Goal: Information Seeking & Learning: Find contact information

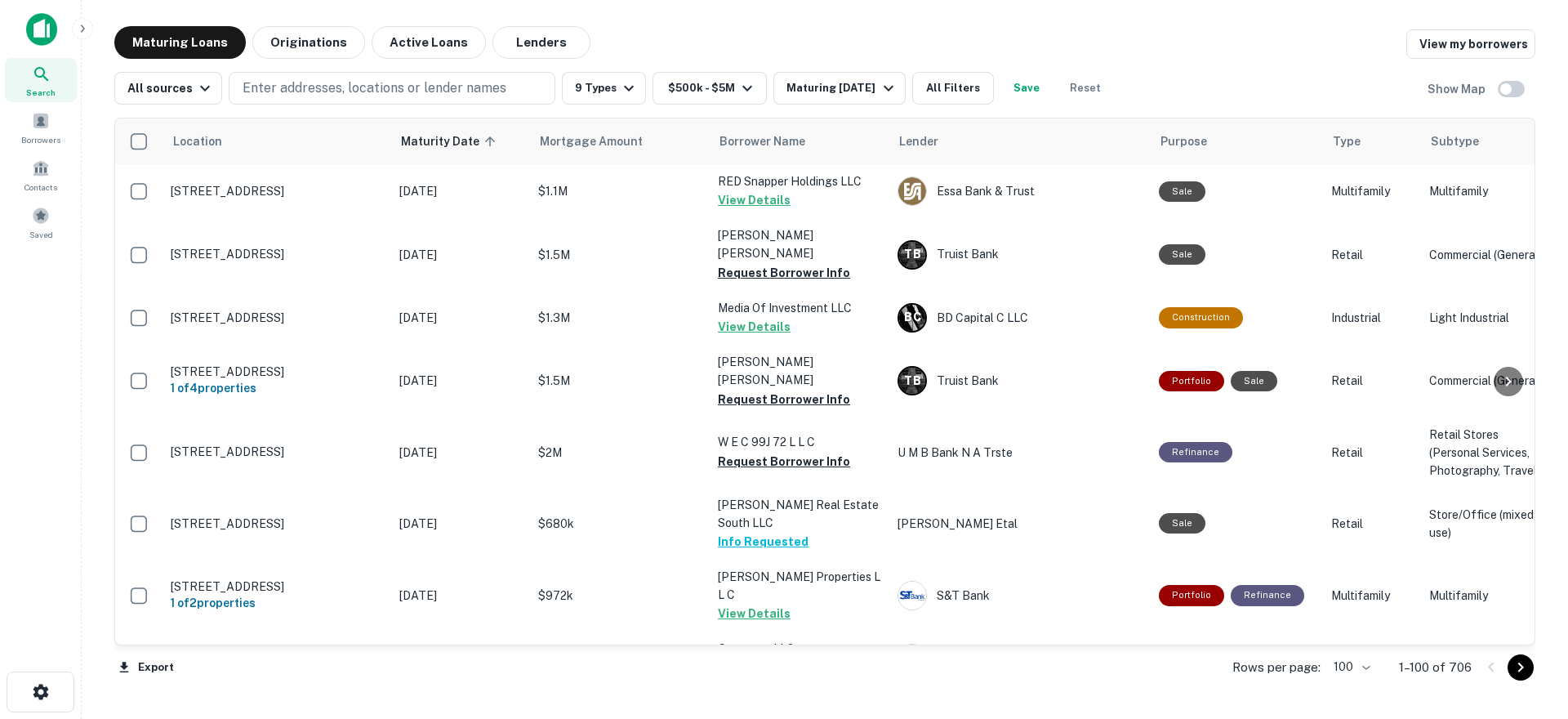
click at [1517, 668] on icon "Go to next page" at bounding box center [1520, 667] width 19 height 19
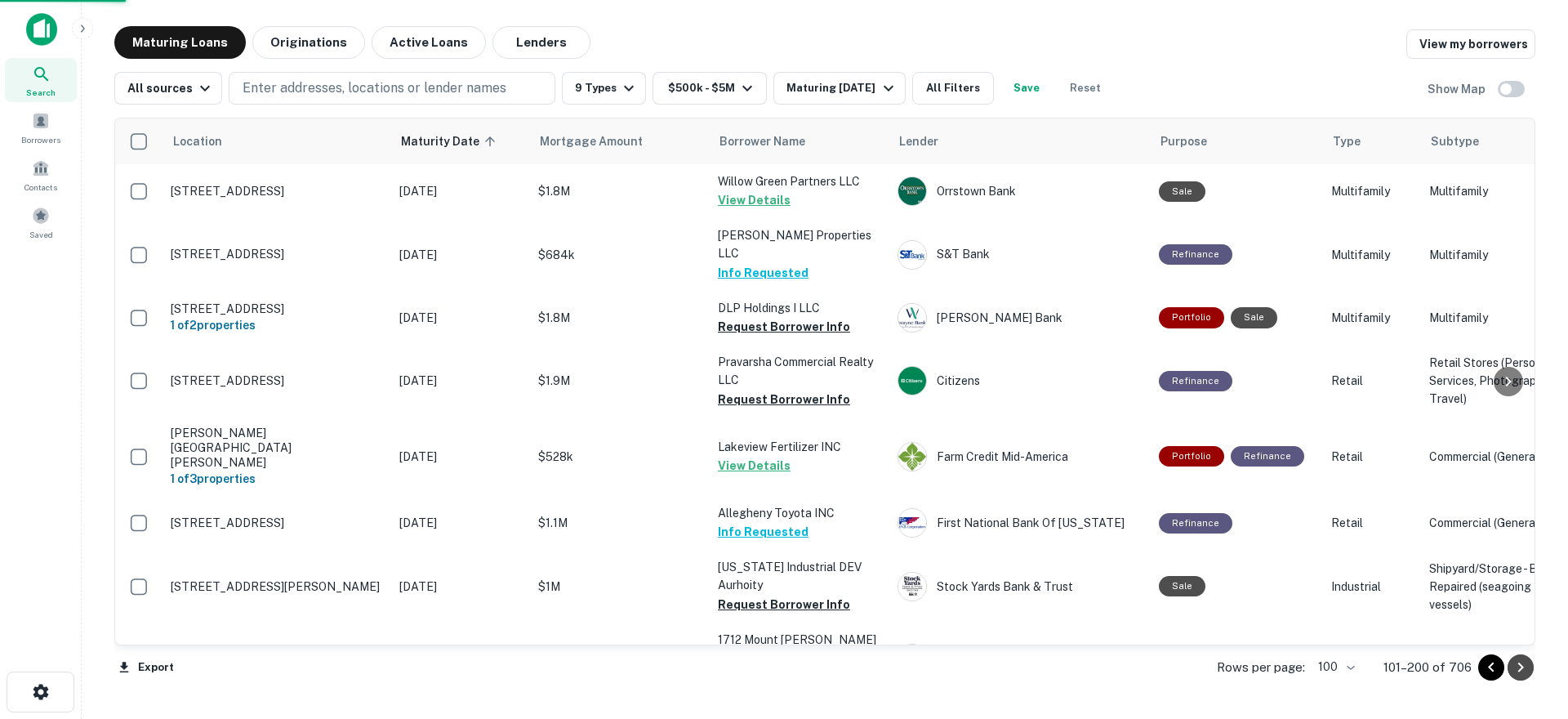
click at [1517, 668] on icon "Go to next page" at bounding box center [1520, 667] width 19 height 19
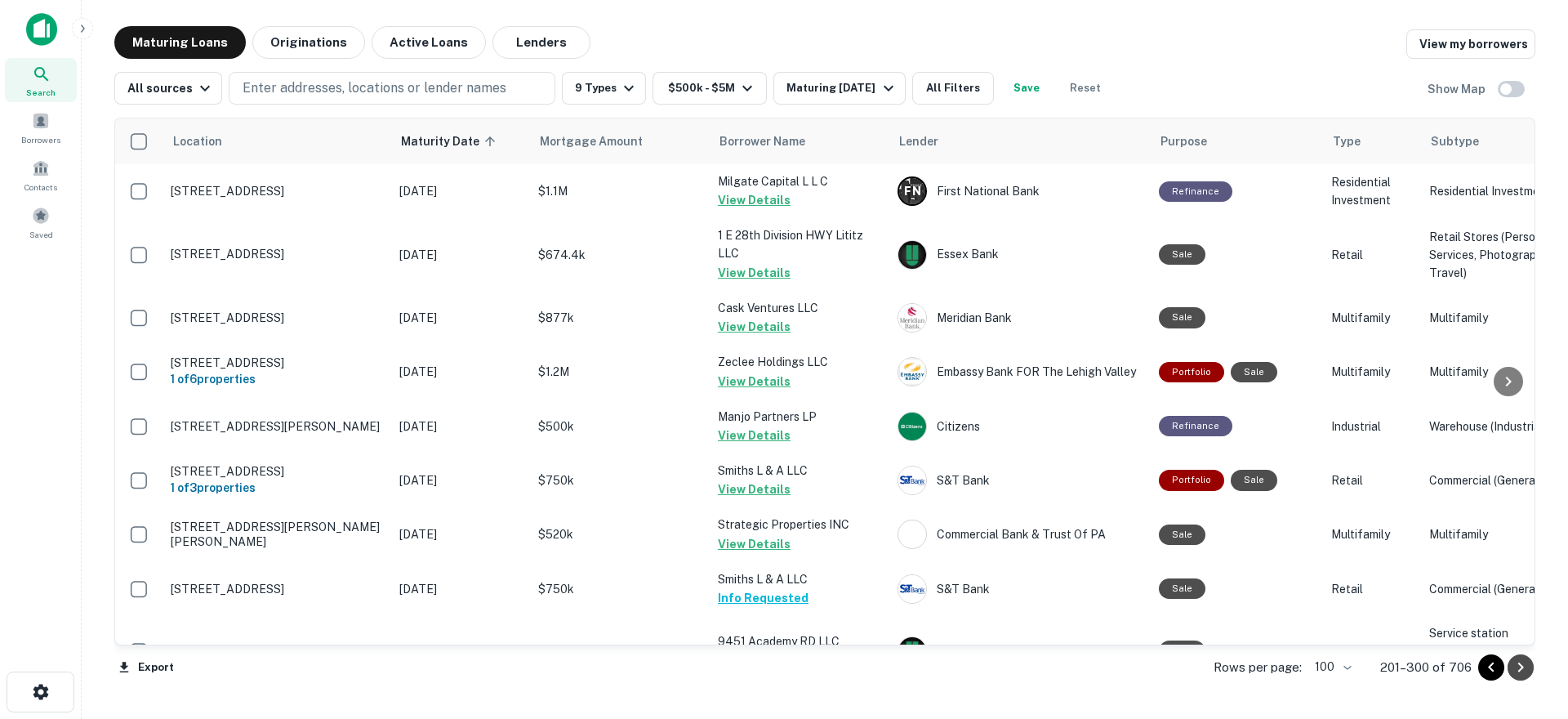
click at [1517, 668] on icon "Go to next page" at bounding box center [1520, 667] width 19 height 19
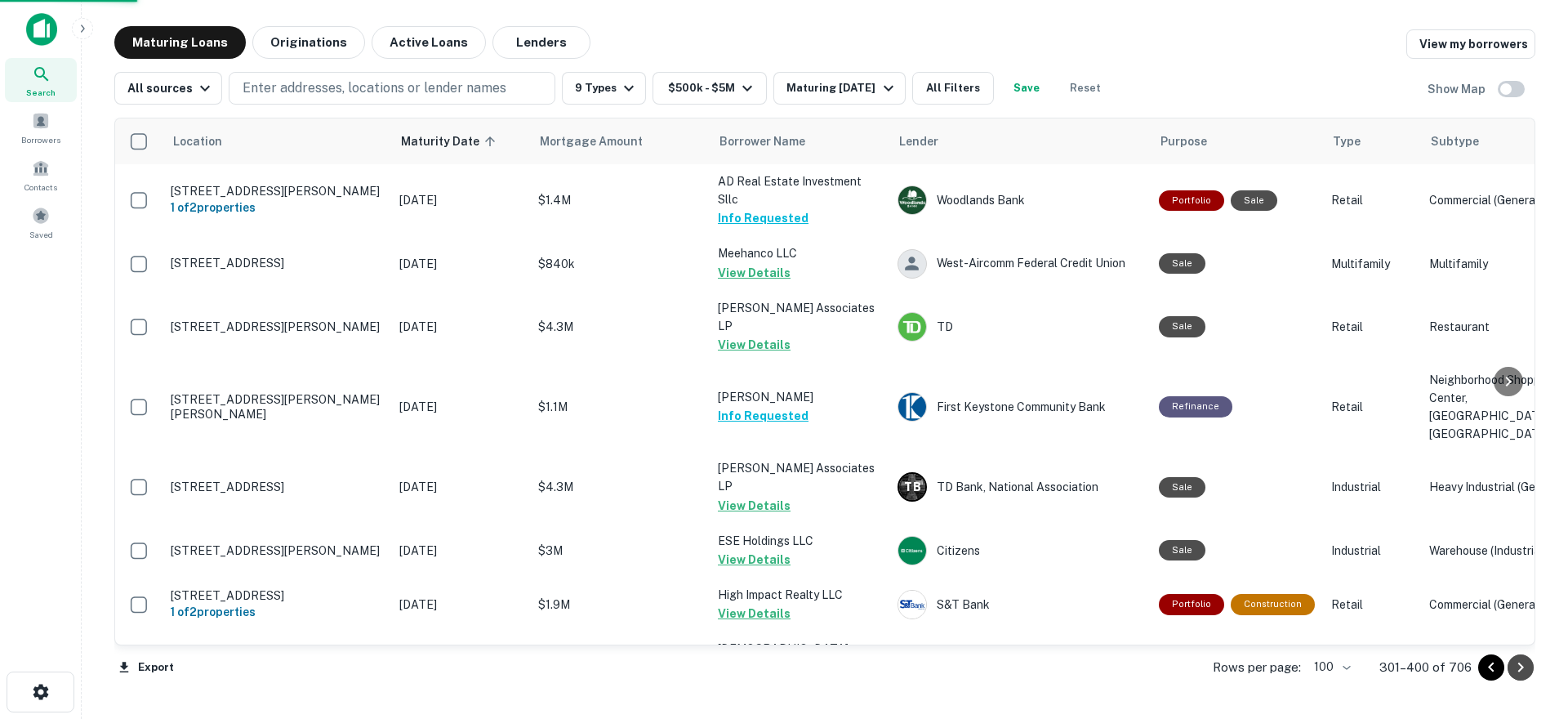
click at [1517, 668] on icon "Go to next page" at bounding box center [1520, 667] width 19 height 19
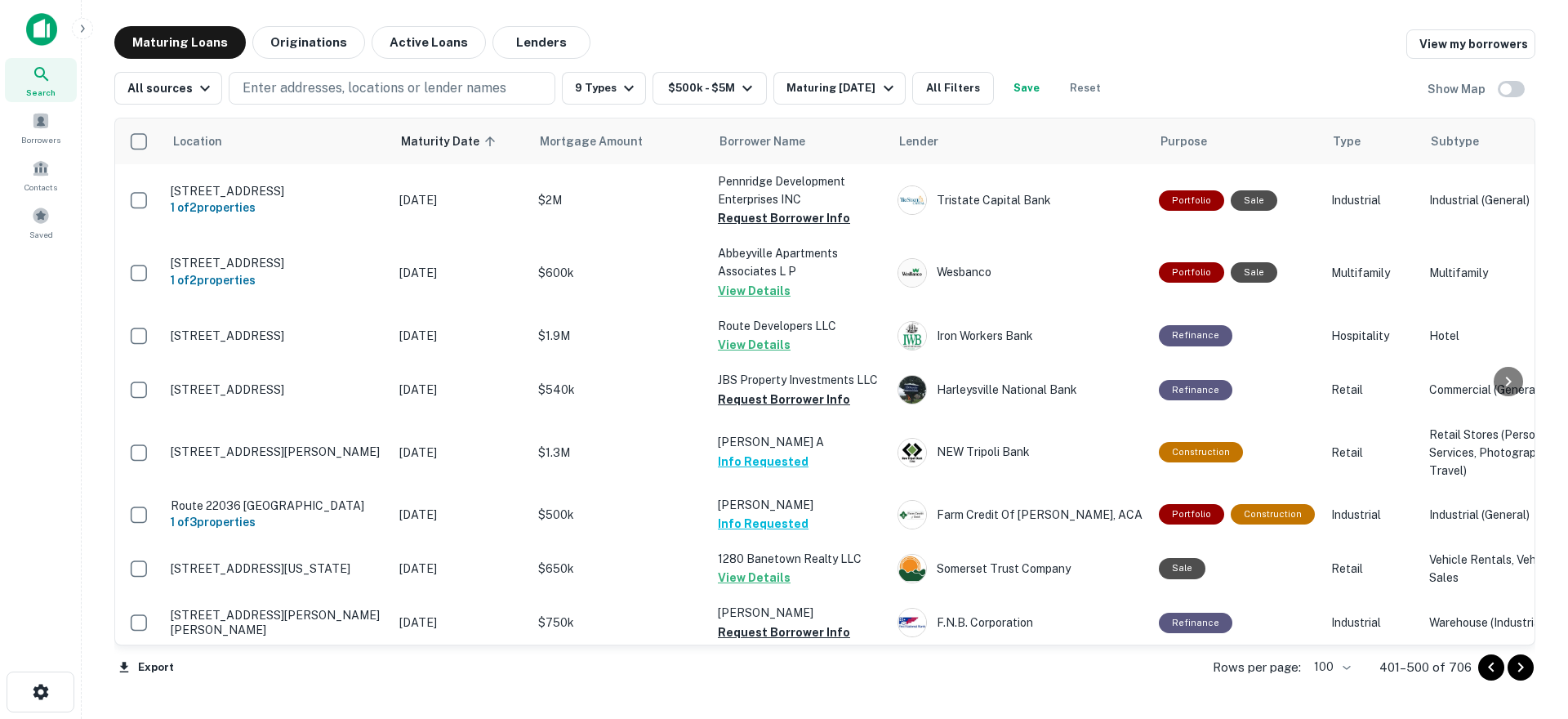
click at [1517, 668] on icon "Go to next page" at bounding box center [1520, 667] width 19 height 19
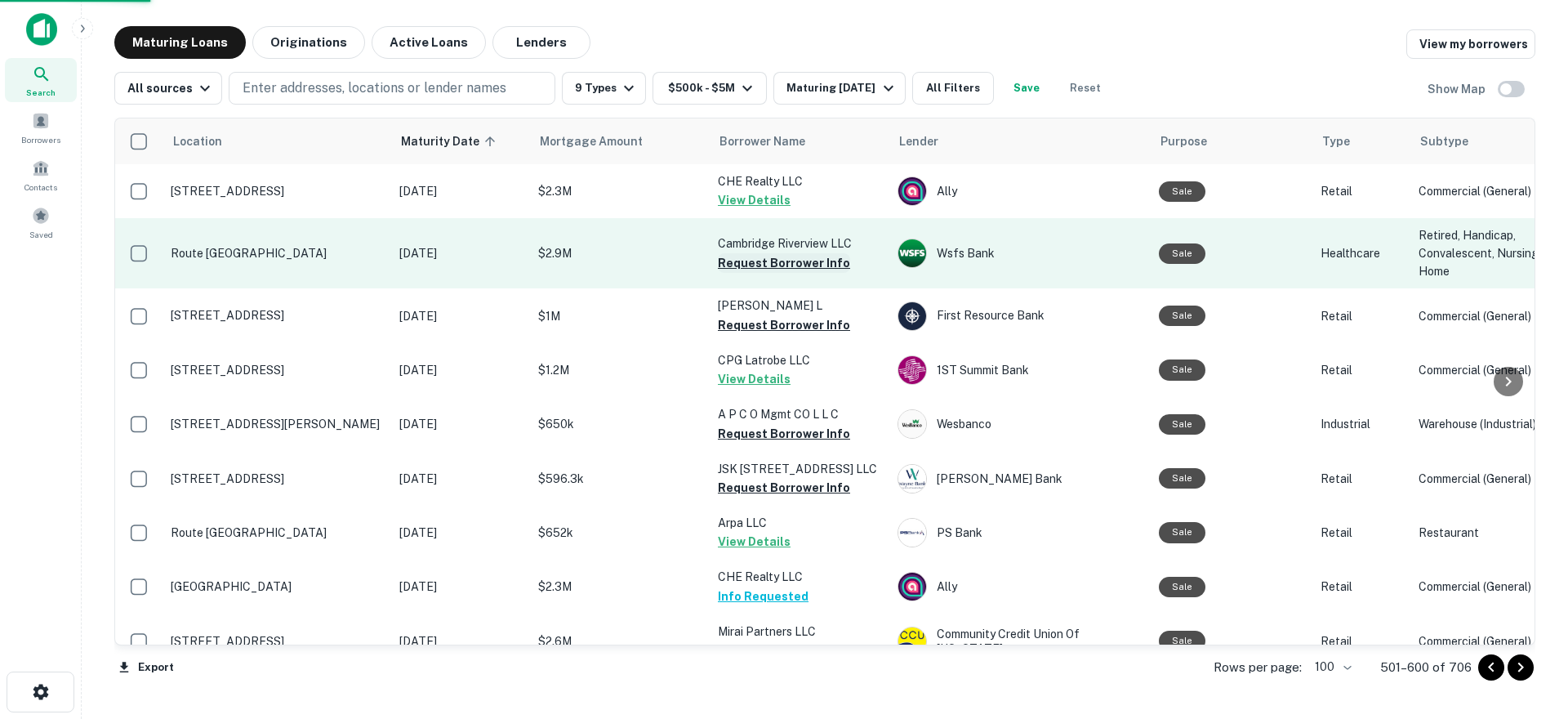
click at [780, 266] on button "Request Borrower Info" at bounding box center [784, 262] width 132 height 19
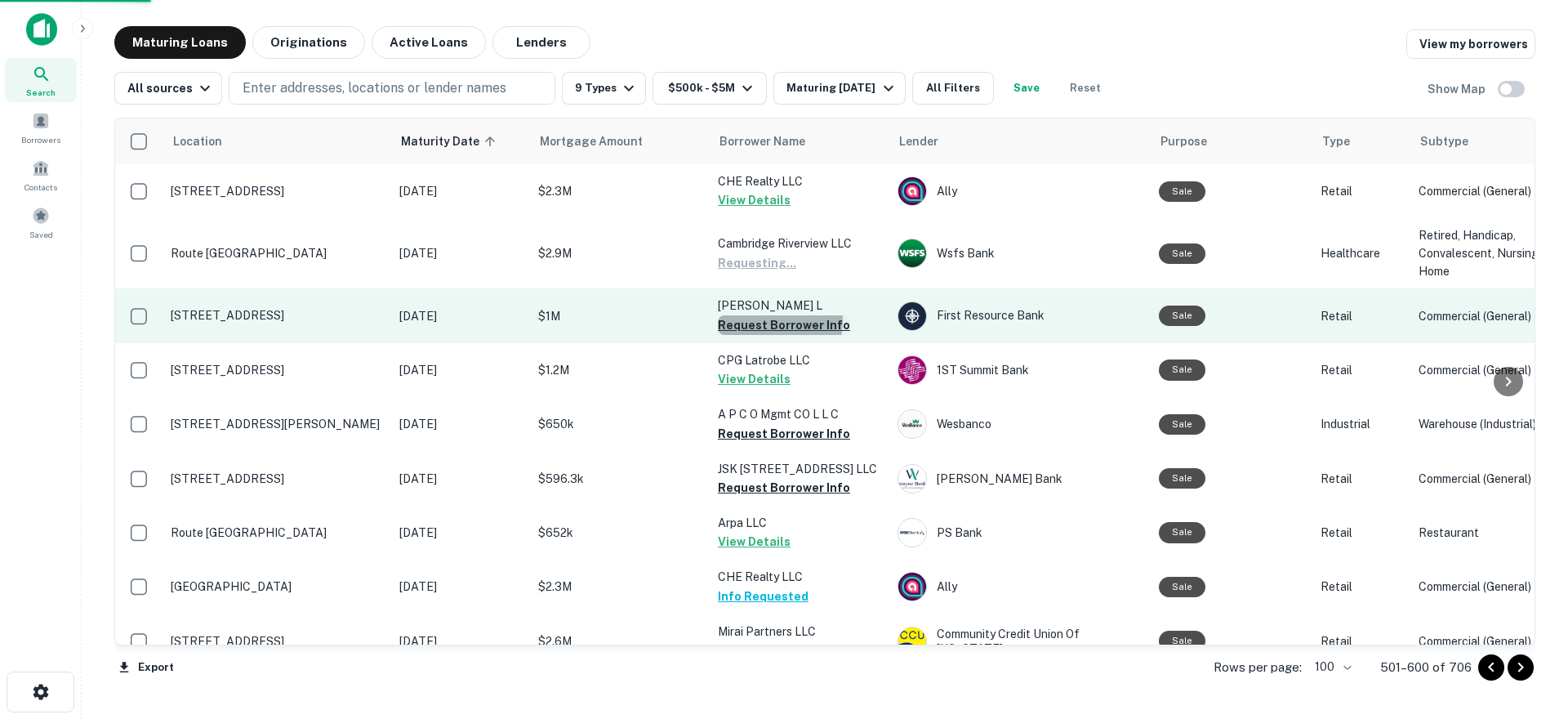
click at [773, 321] on button "Request Borrower Info" at bounding box center [784, 325] width 132 height 19
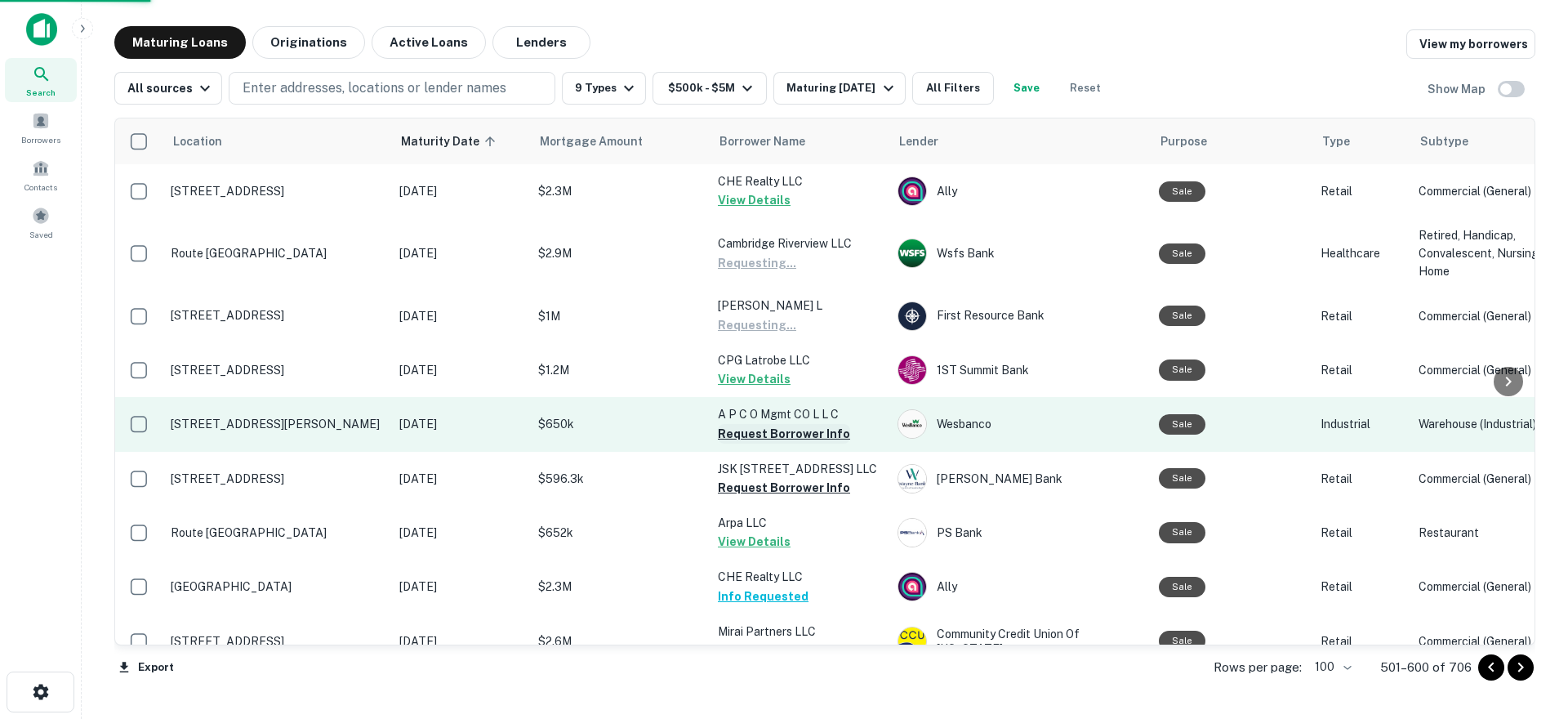
click at [782, 433] on button "Request Borrower Info" at bounding box center [784, 433] width 132 height 19
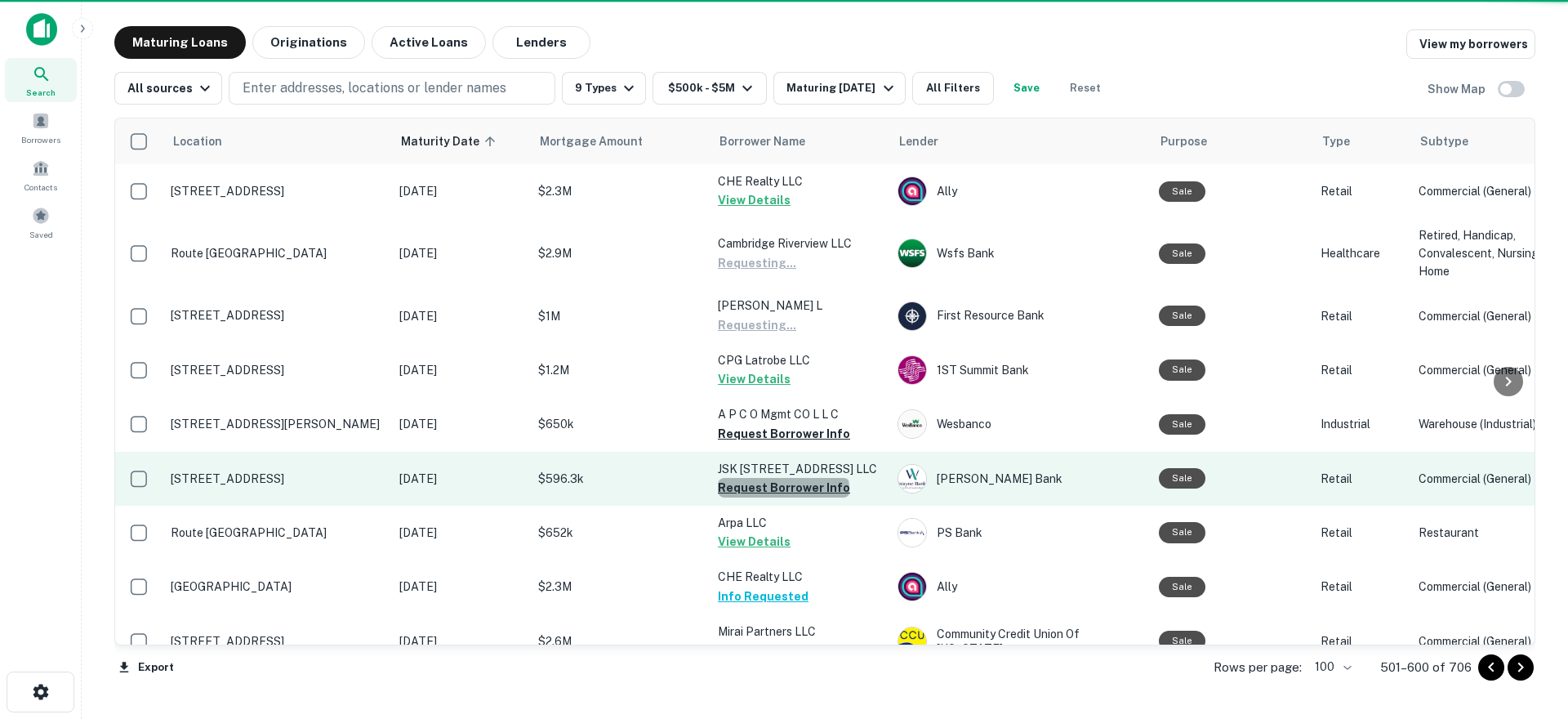
click at [783, 491] on button "Request Borrower Info" at bounding box center [784, 487] width 132 height 19
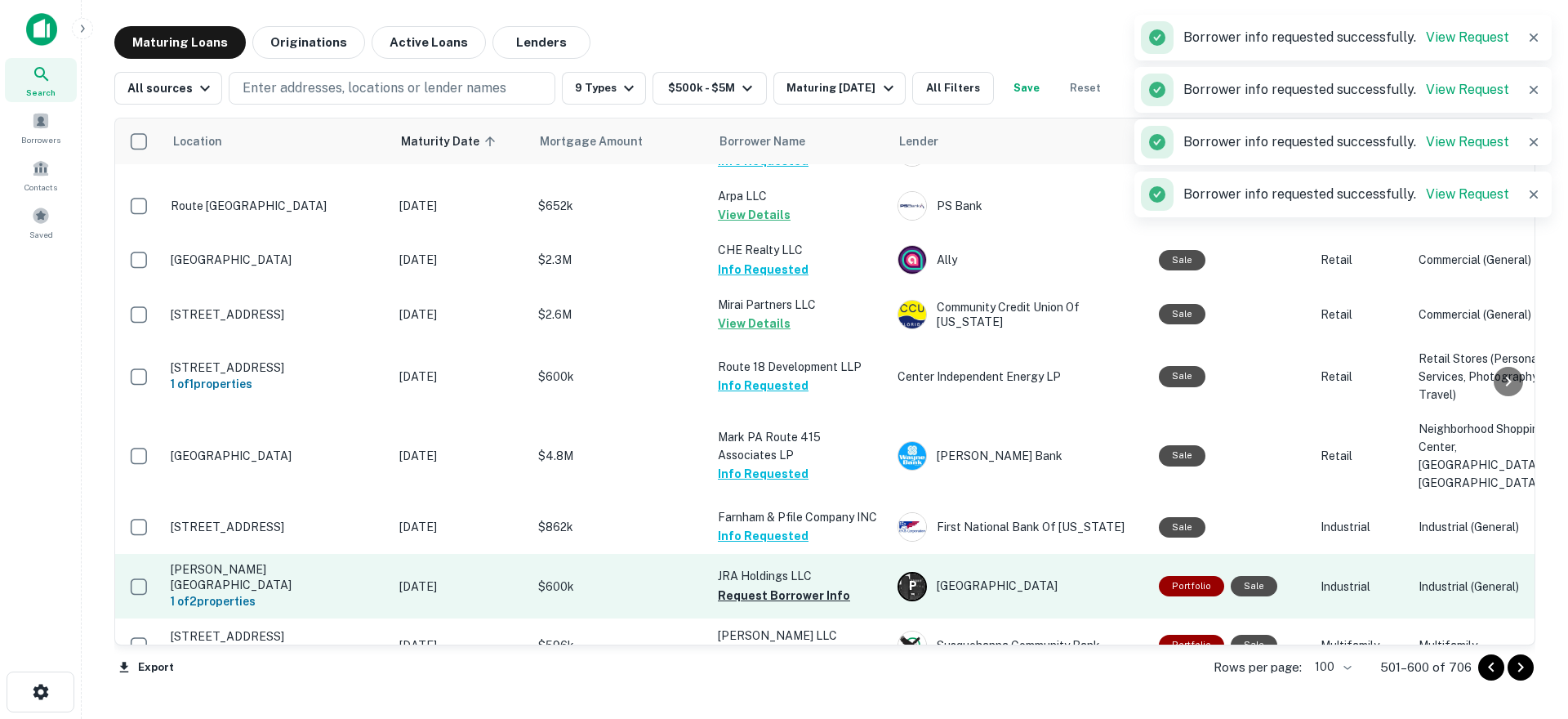
scroll to position [572, 0]
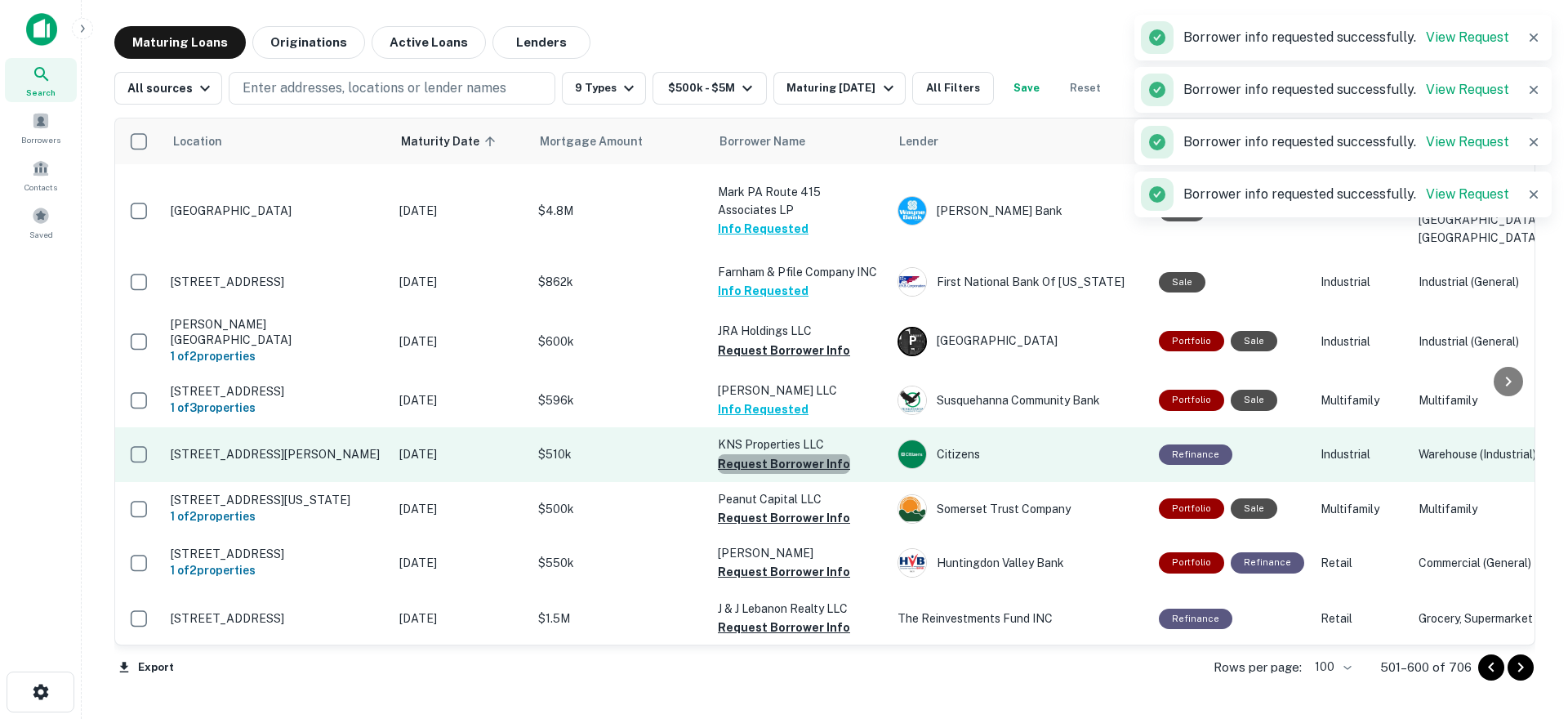
click at [784, 474] on button "Request Borrower Info" at bounding box center [784, 464] width 132 height 19
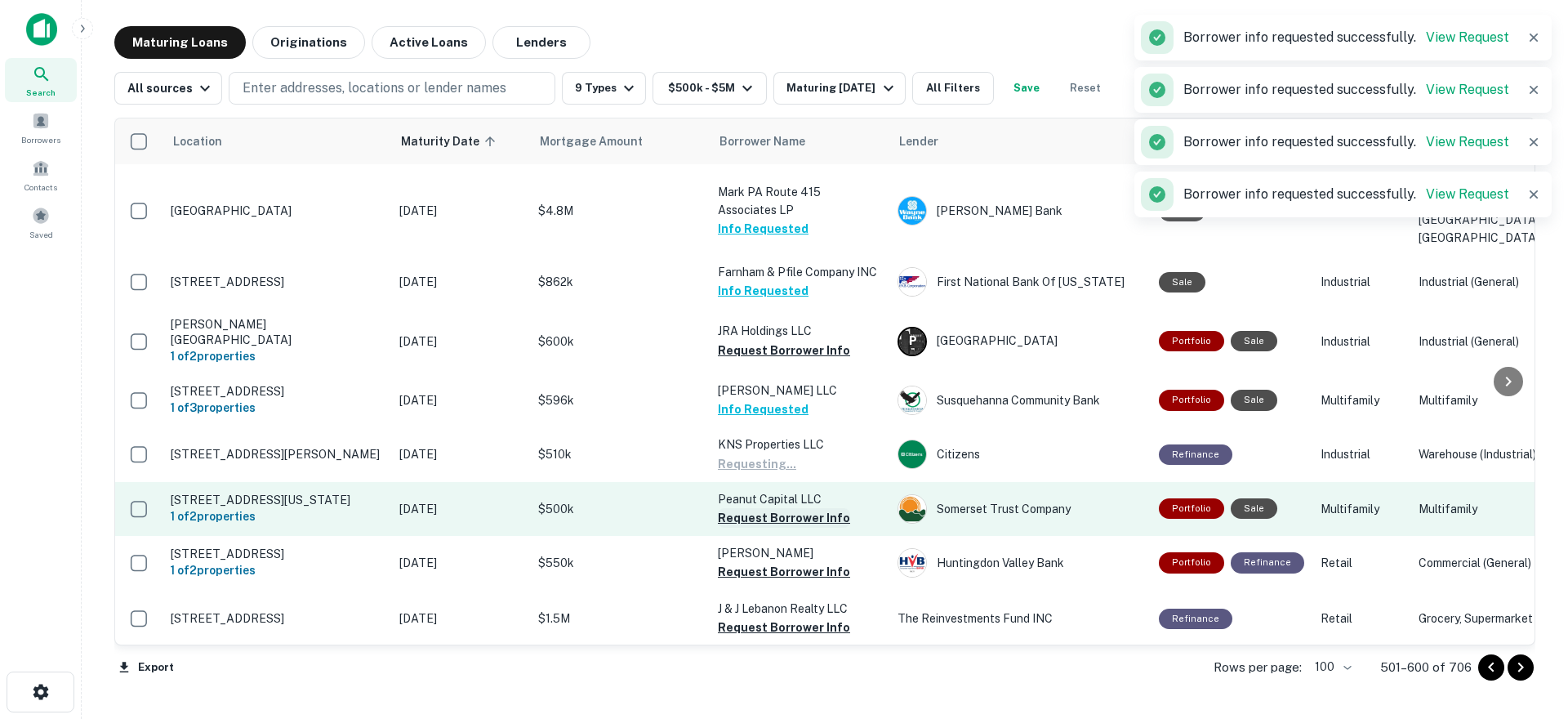
click at [773, 528] on button "Request Borrower Info" at bounding box center [784, 518] width 132 height 19
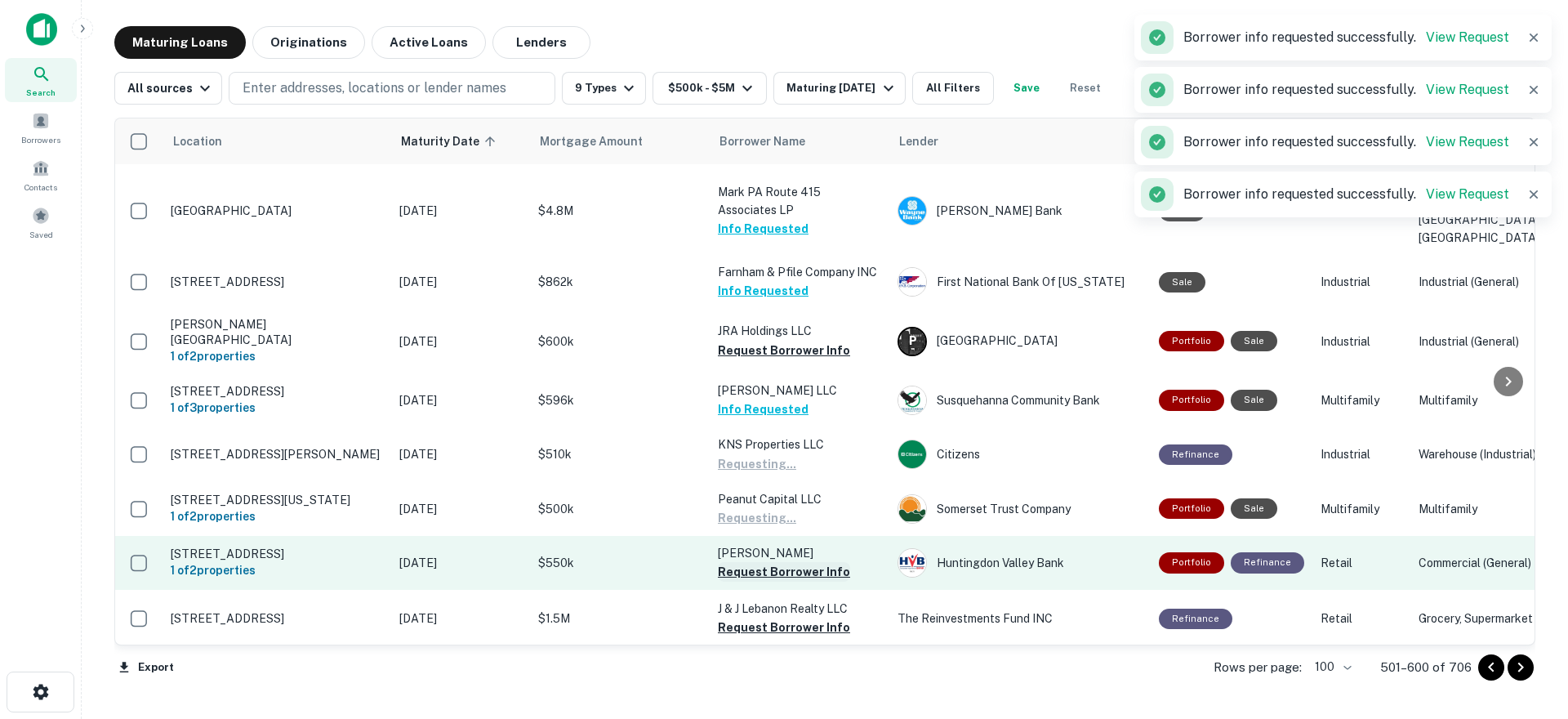
click at [776, 582] on button "Request Borrower Info" at bounding box center [784, 571] width 132 height 19
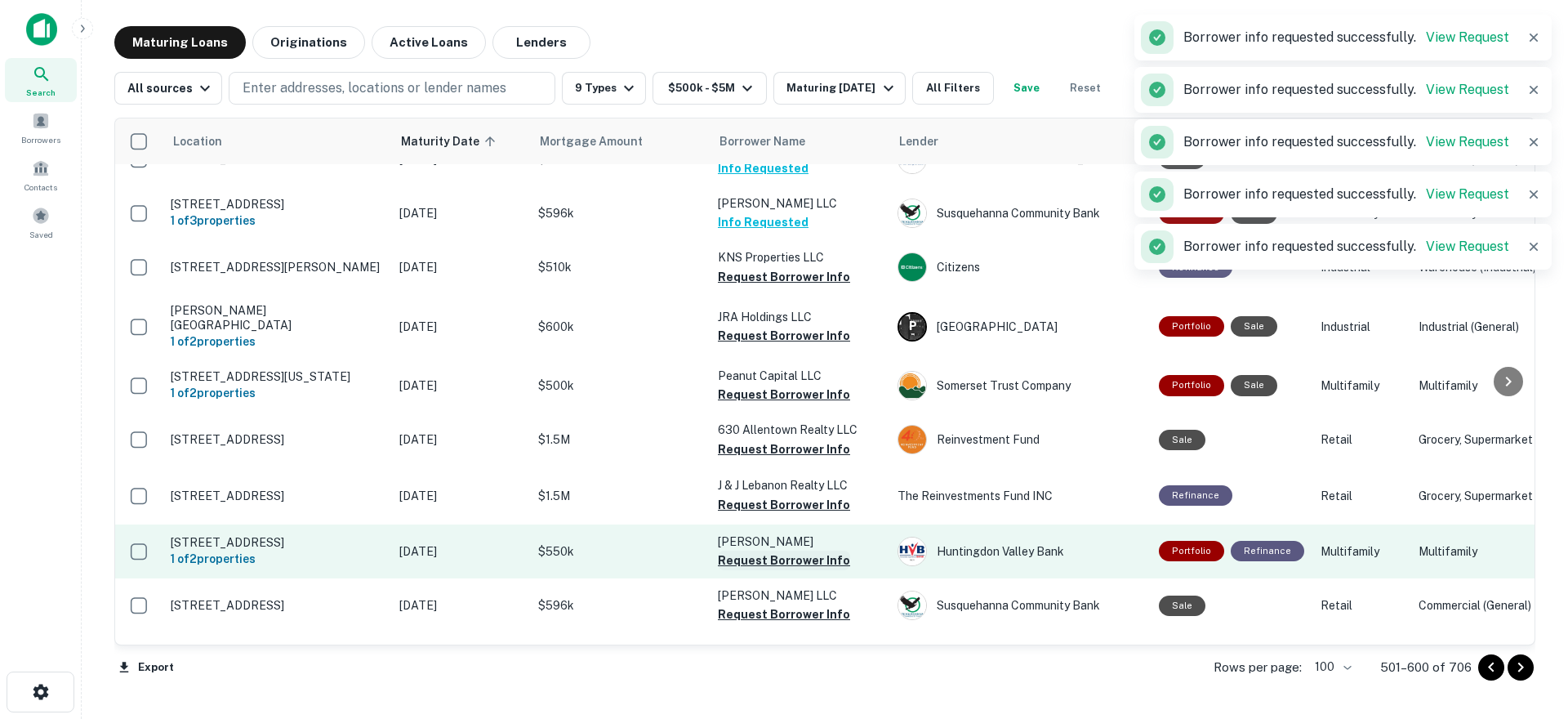
scroll to position [909, 0]
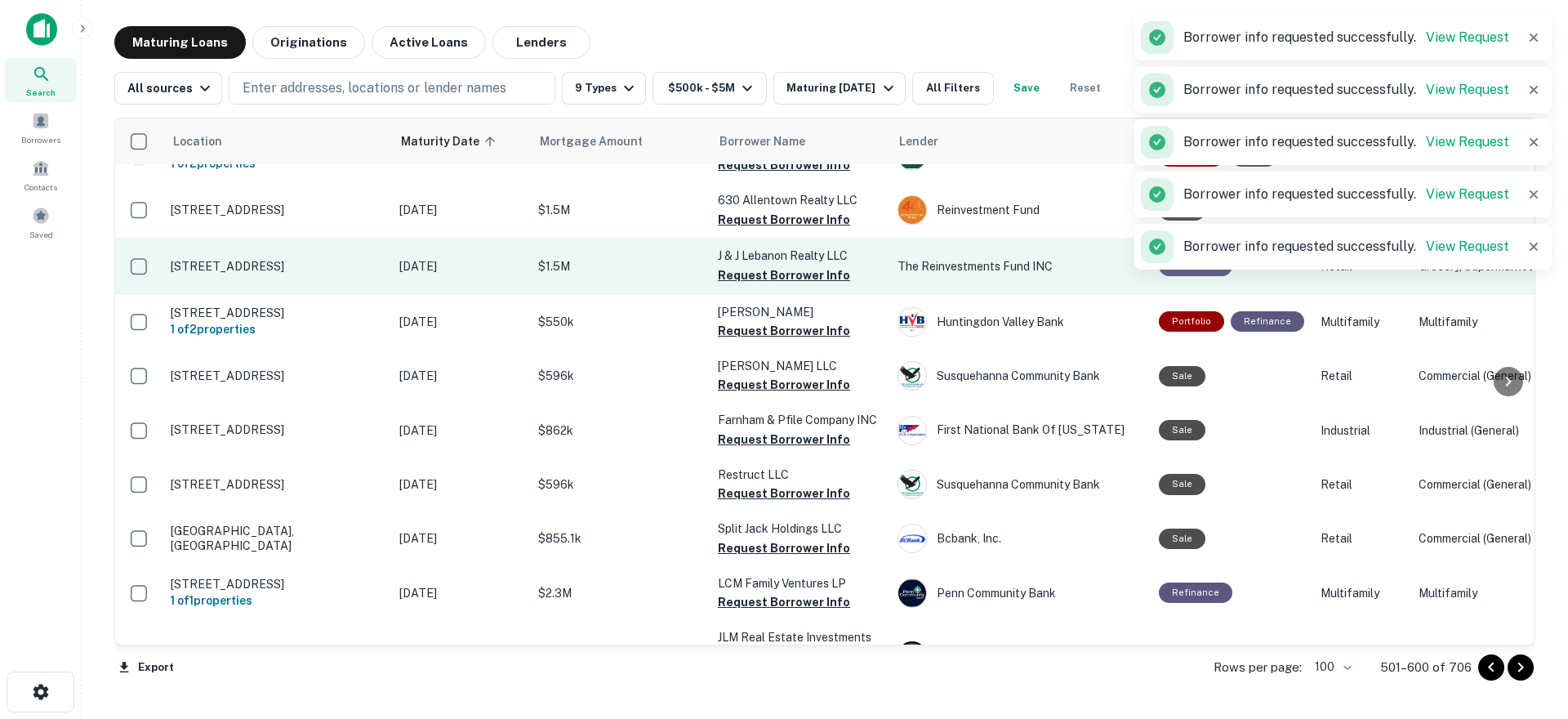
drag, startPoint x: 742, startPoint y: 375, endPoint x: 768, endPoint y: 344, distance: 40.5
click at [742, 341] on button "Request Borrower Info" at bounding box center [784, 330] width 132 height 19
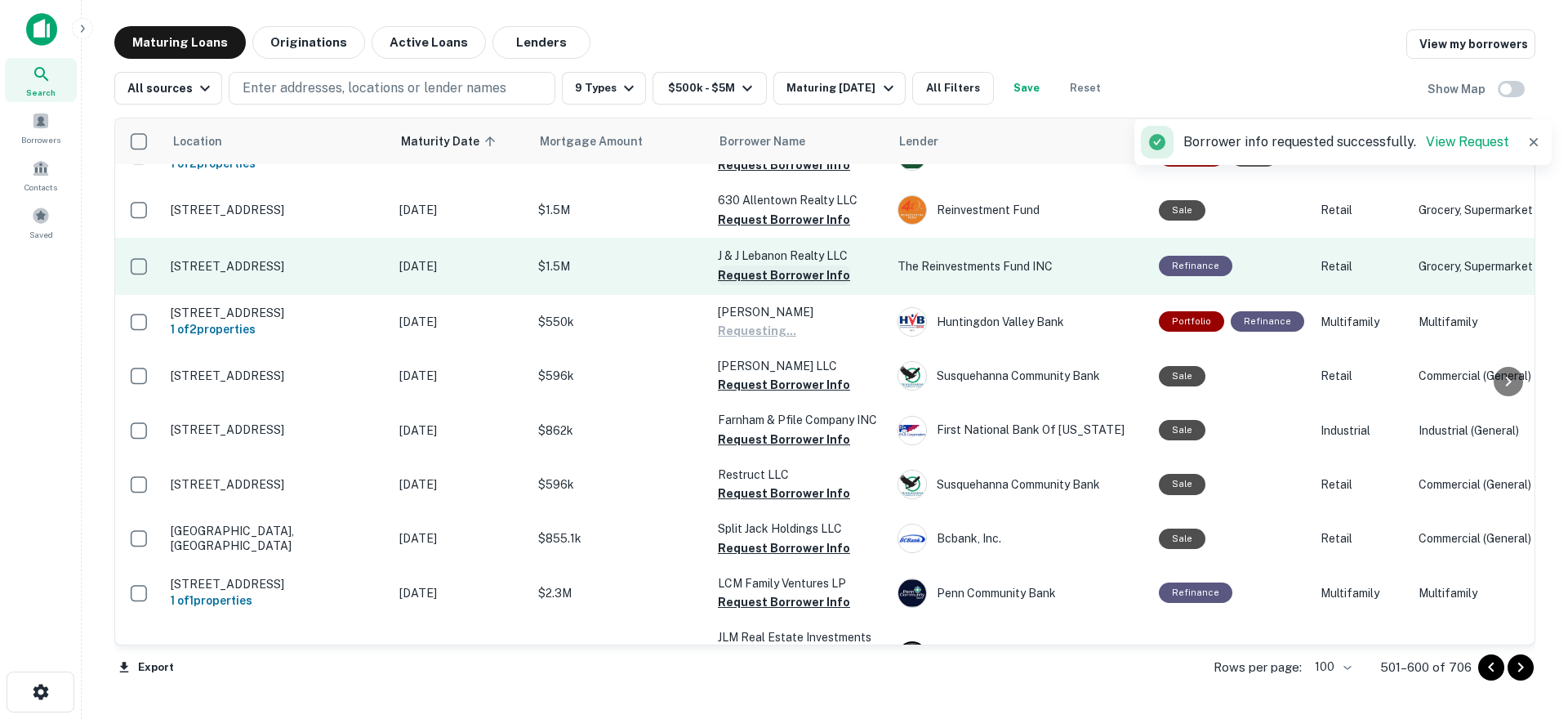
click at [781, 285] on button "Request Borrower Info" at bounding box center [784, 275] width 132 height 19
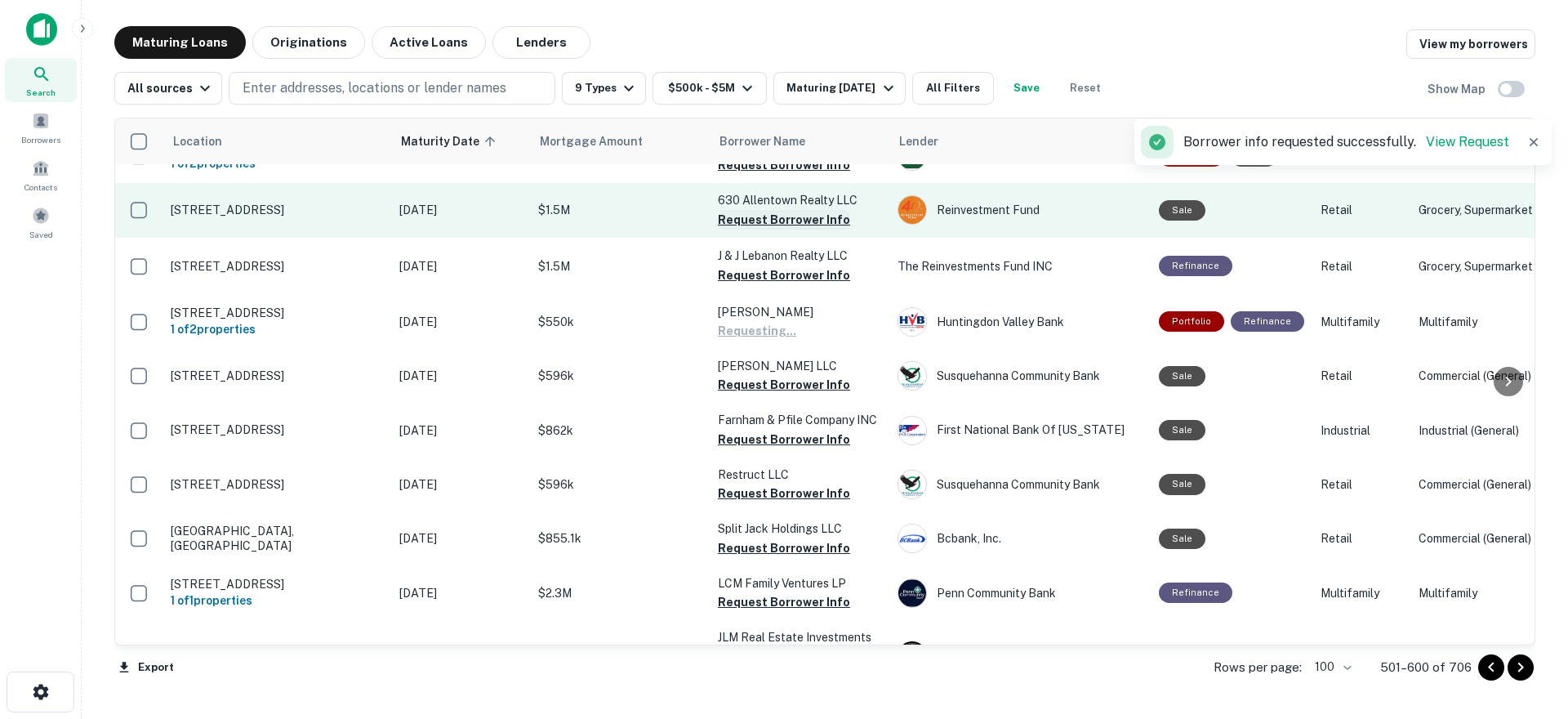
click at [784, 229] on button "Request Borrower Info" at bounding box center [784, 219] width 132 height 19
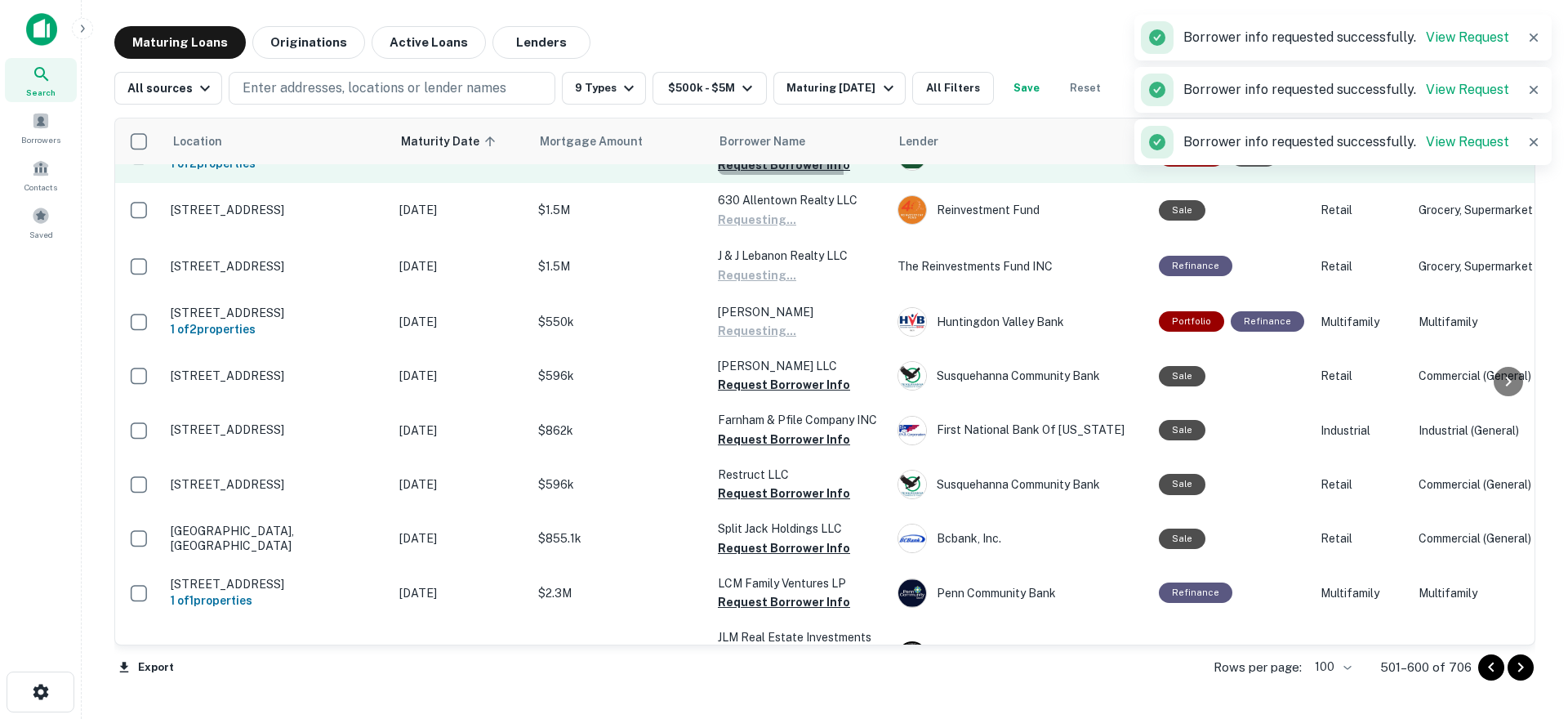
click at [779, 174] on button "Request Borrower Info" at bounding box center [784, 164] width 132 height 19
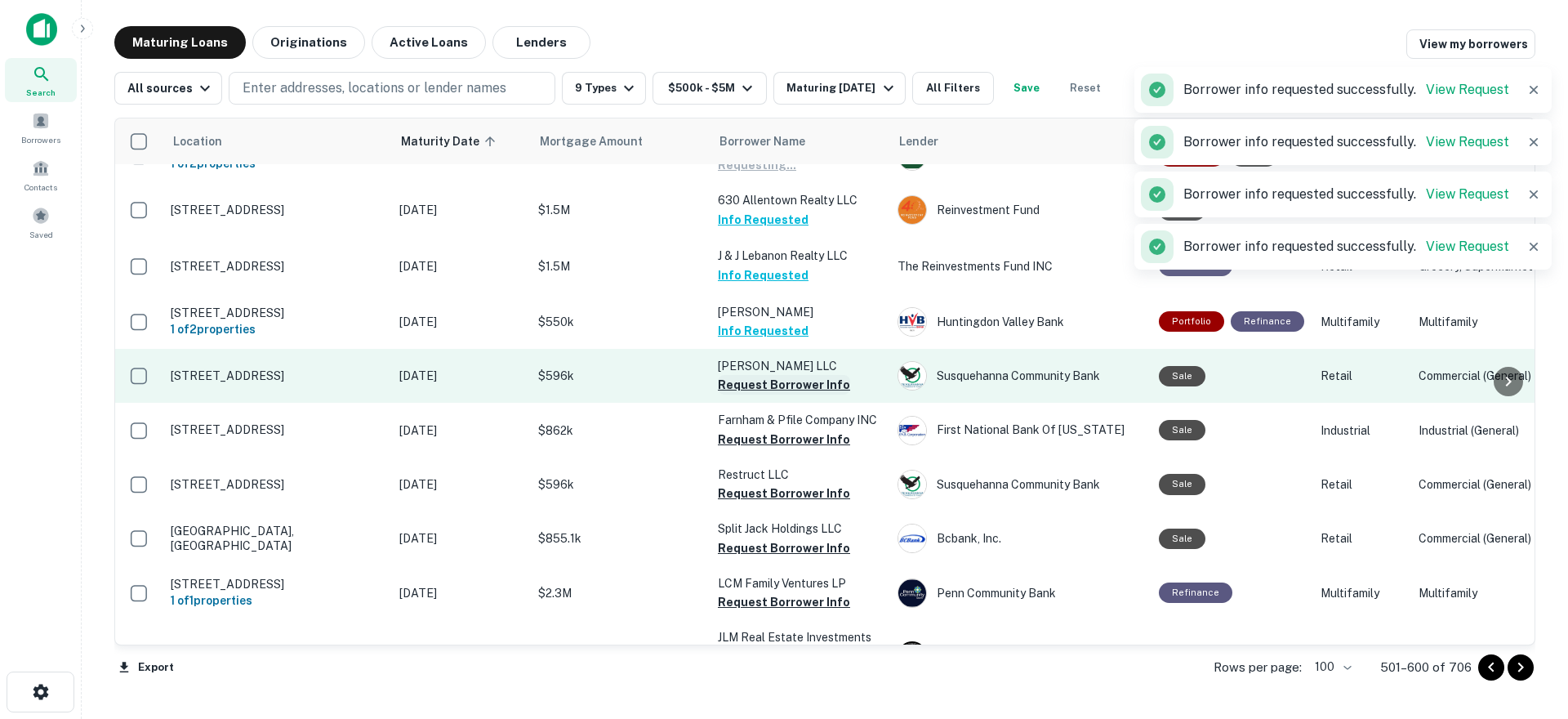
click at [759, 394] on button "Request Borrower Info" at bounding box center [784, 384] width 132 height 19
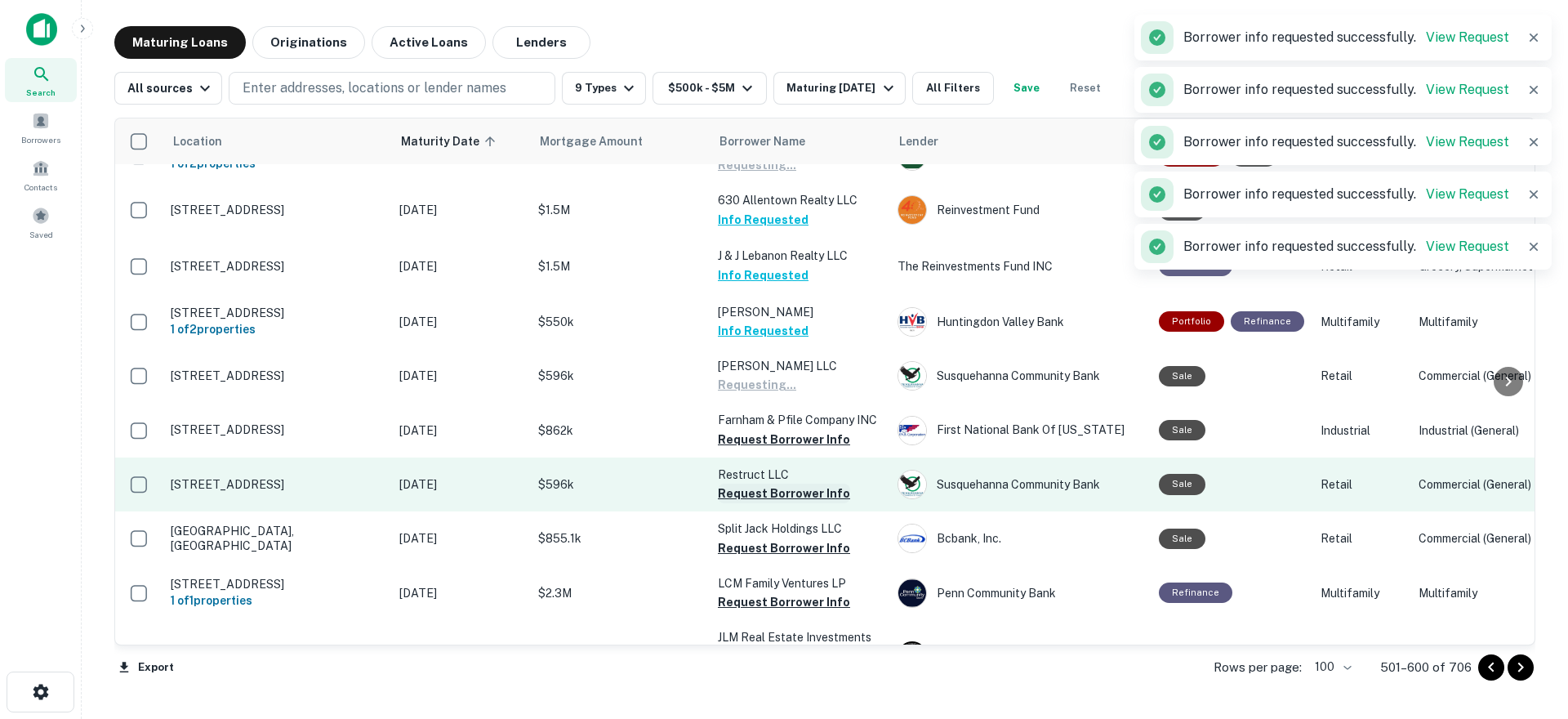
click at [769, 449] on button "Request Borrower Info" at bounding box center [784, 439] width 132 height 19
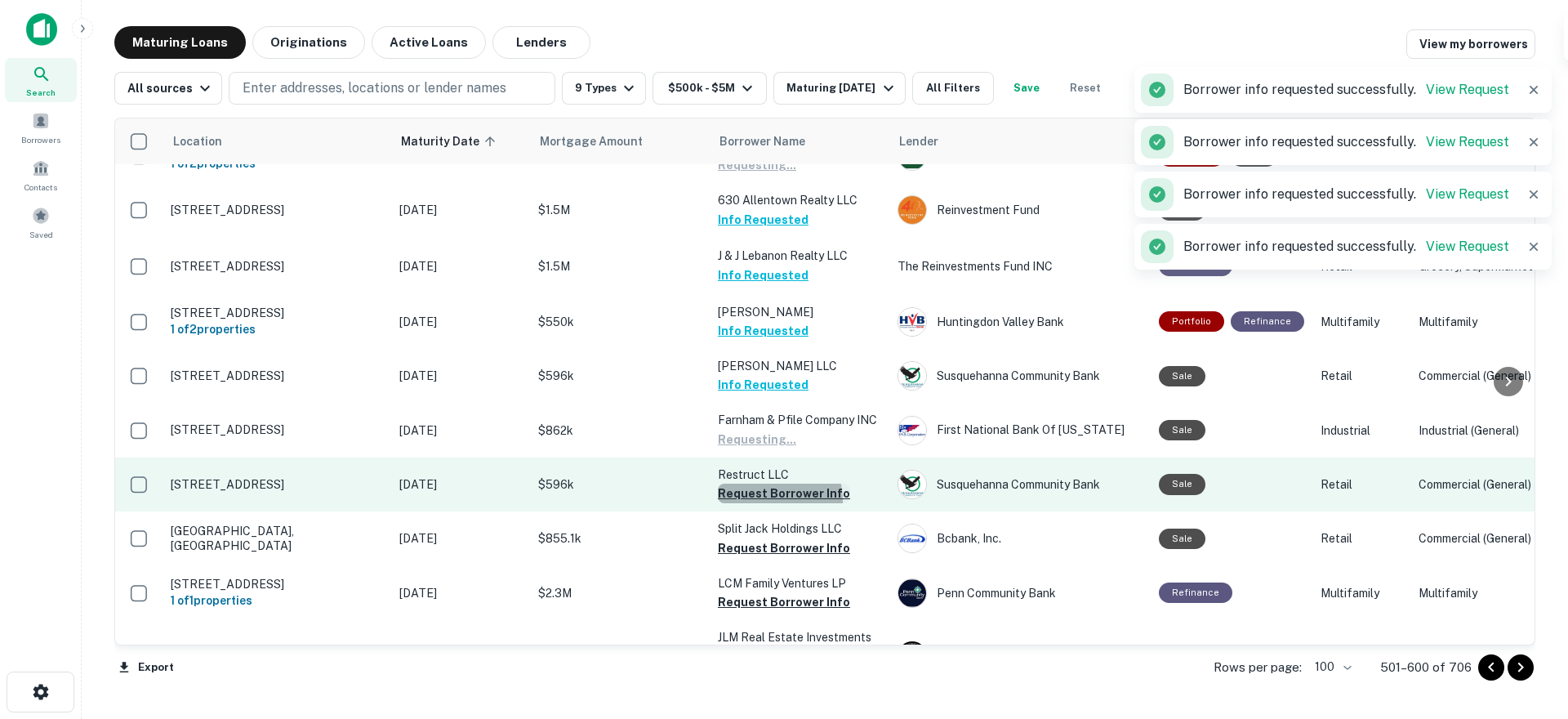
click at [768, 503] on button "Request Borrower Info" at bounding box center [784, 493] width 132 height 19
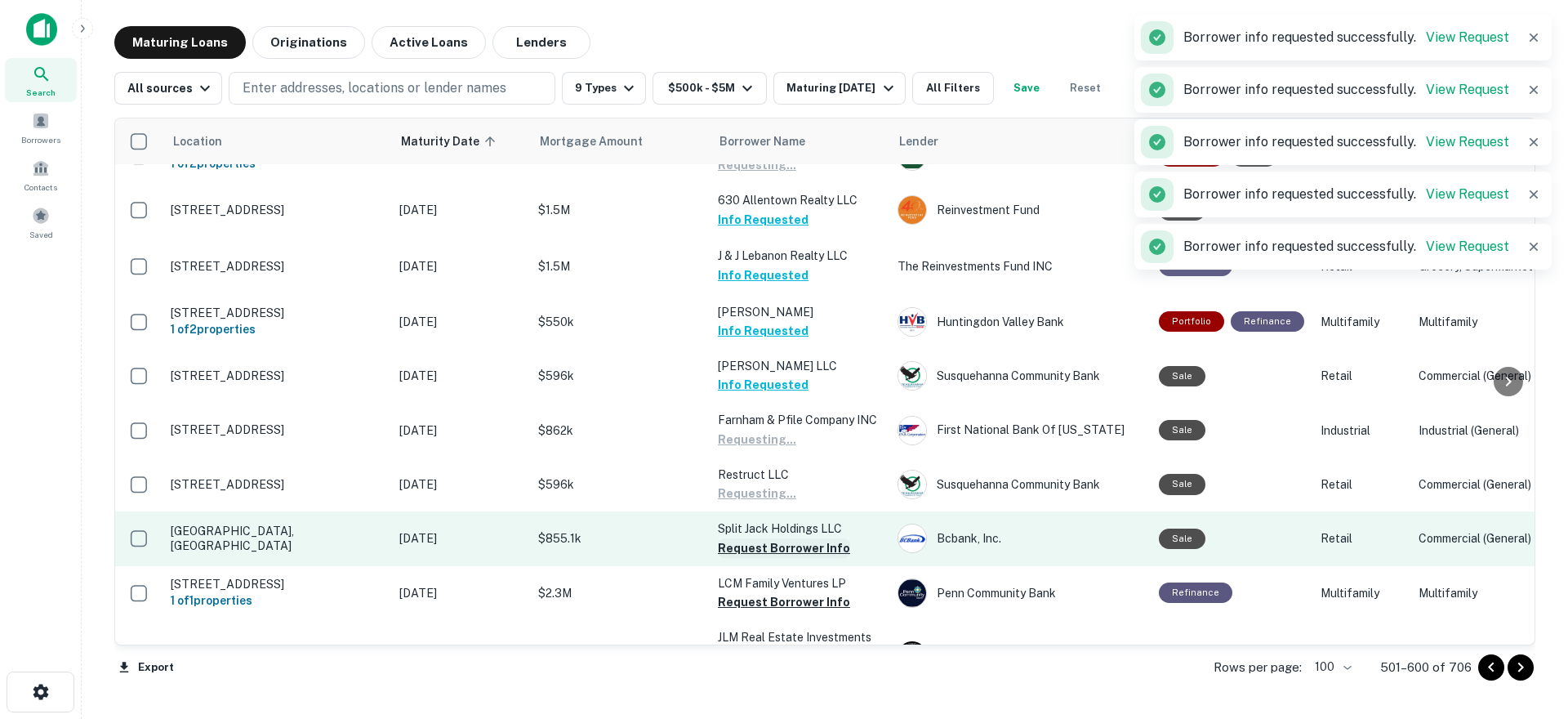
click at [770, 558] on button "Request Borrower Info" at bounding box center [784, 548] width 132 height 19
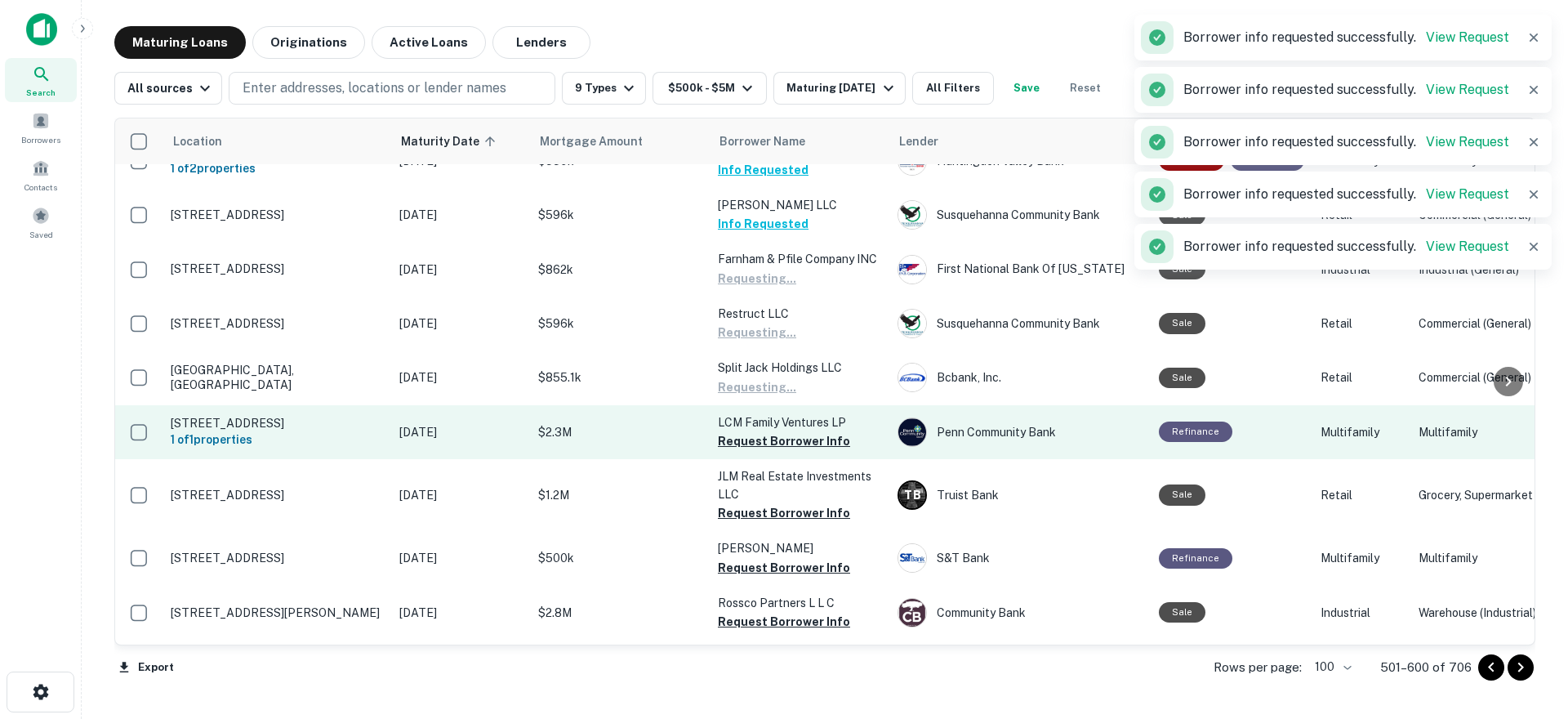
scroll to position [1072, 0]
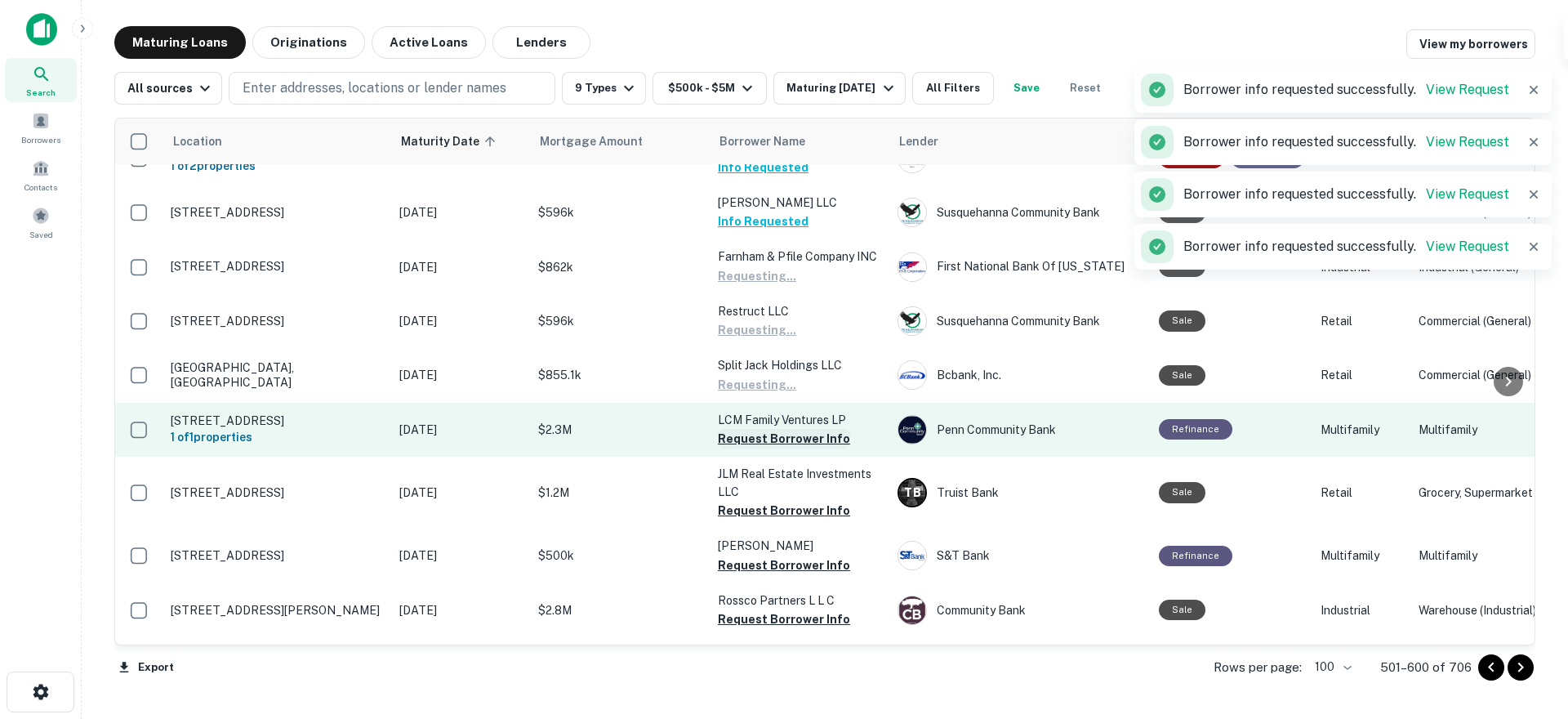
click at [752, 448] on button "Request Borrower Info" at bounding box center [784, 438] width 132 height 19
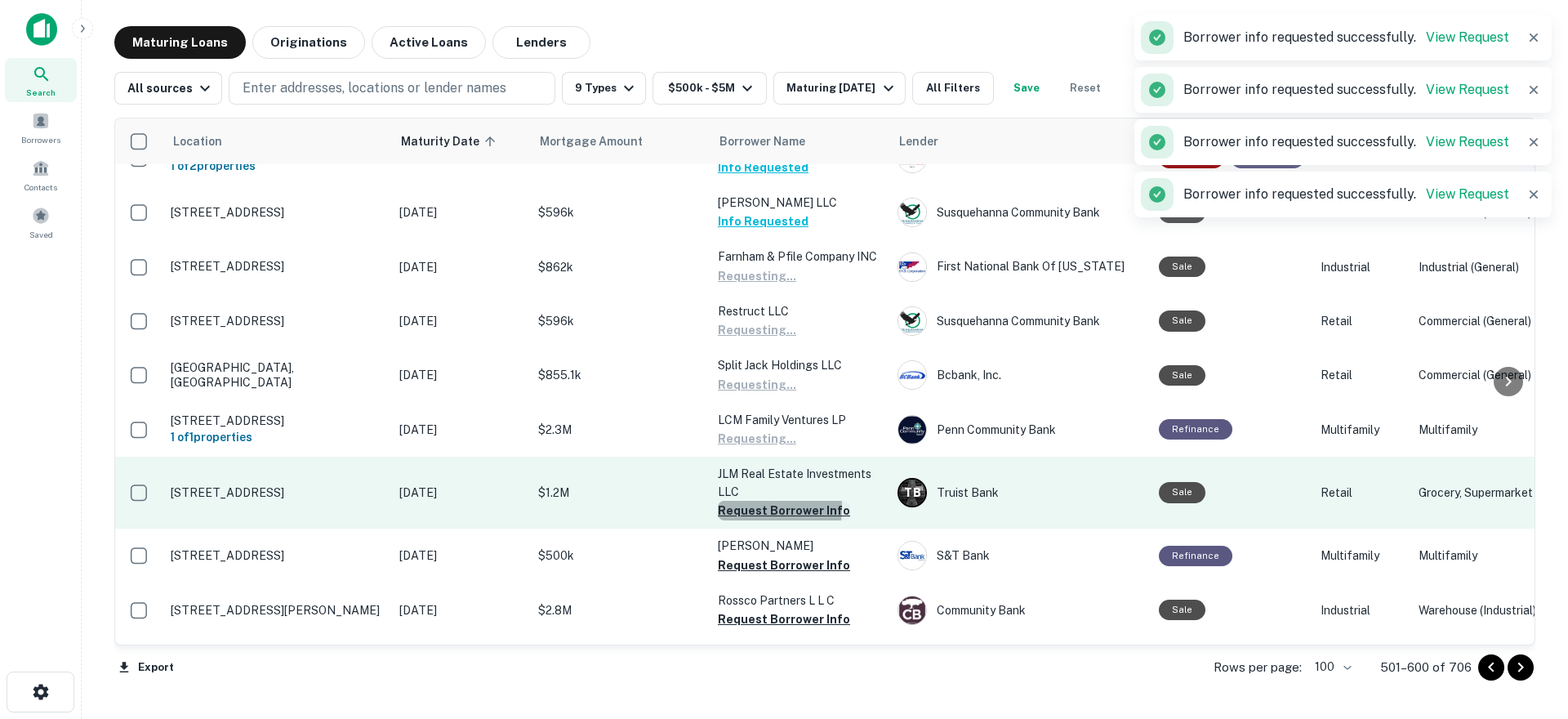
click at [752, 520] on button "Request Borrower Info" at bounding box center [784, 510] width 132 height 19
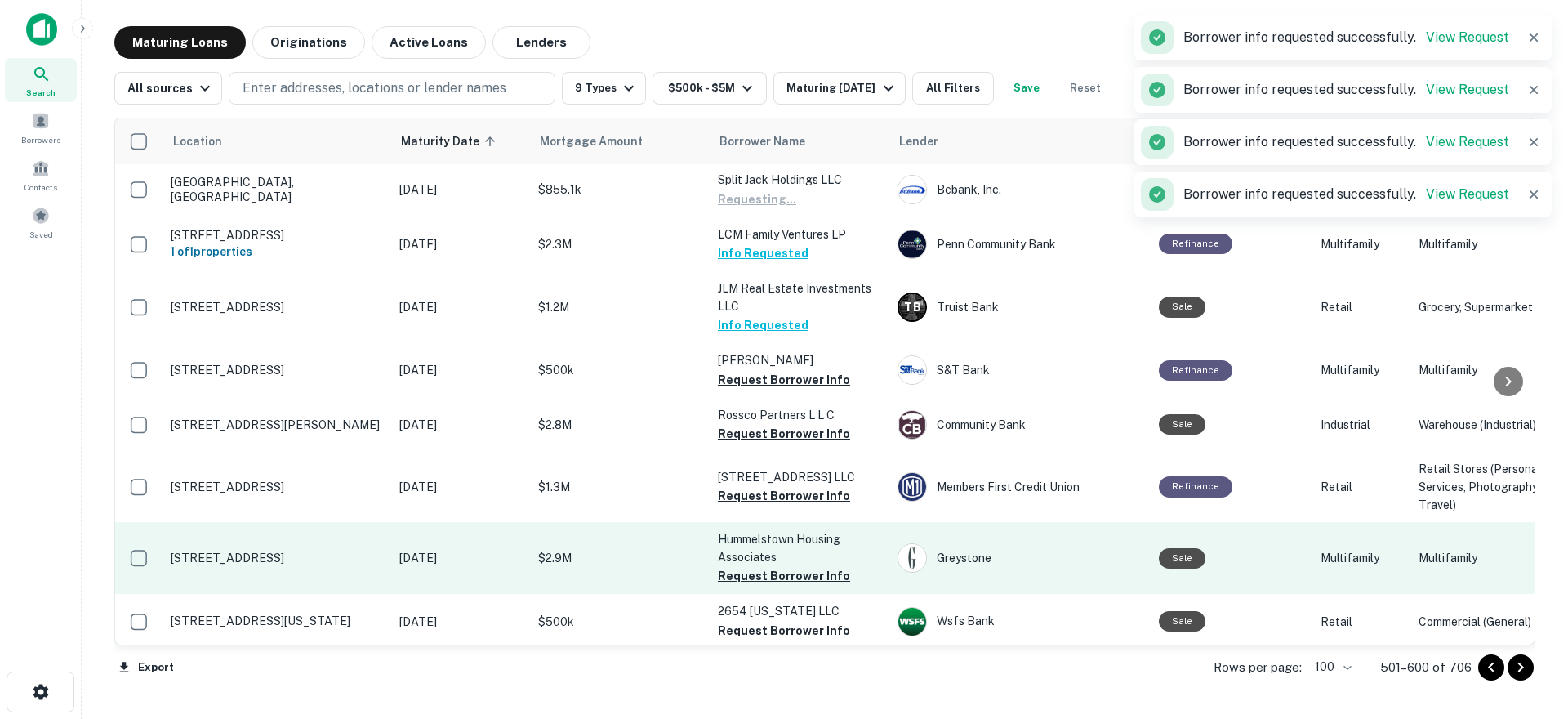
scroll to position [1562, 0]
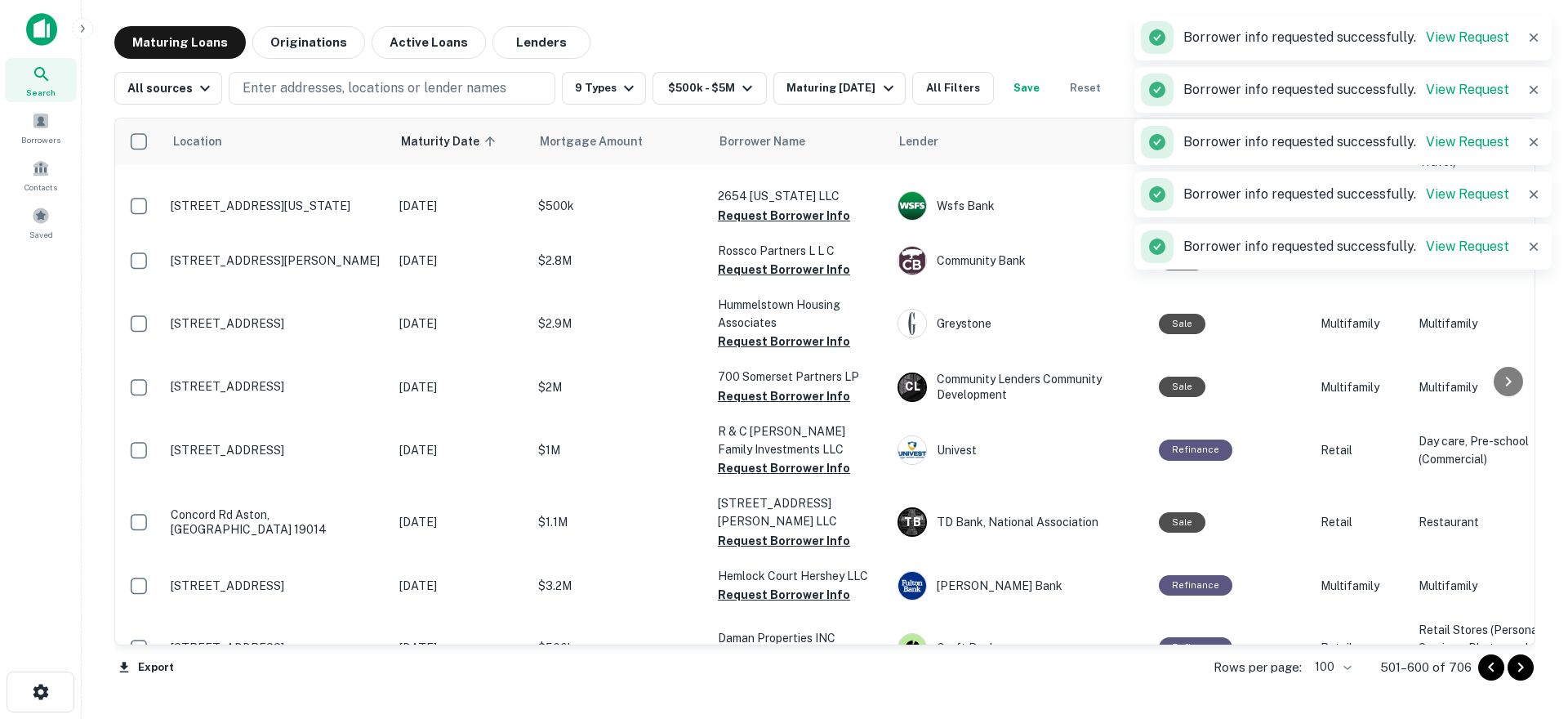
click at [747, 143] on p "231 North Main Street LLC" at bounding box center [800, 133] width 163 height 18
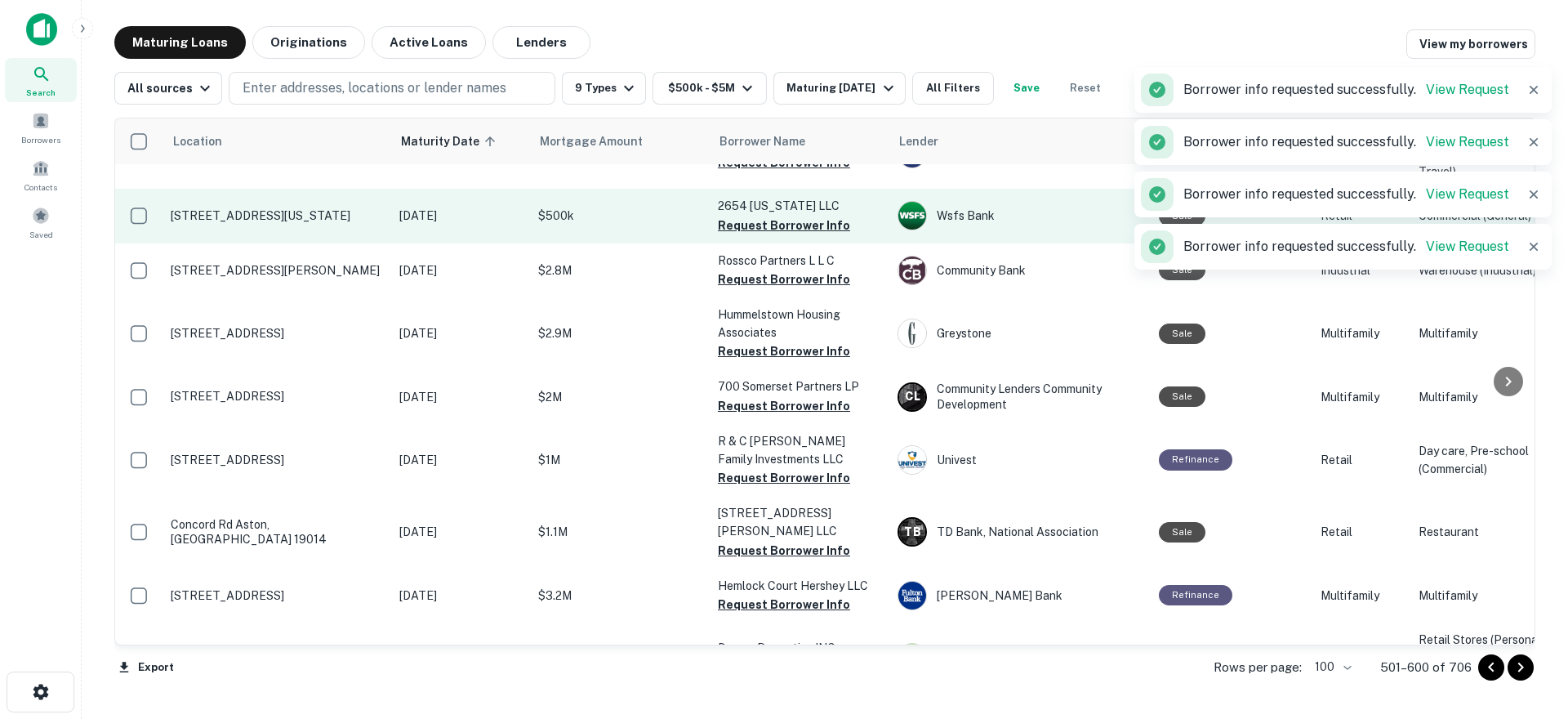
click at [759, 215] on p "2654 Oregon LLC" at bounding box center [800, 206] width 163 height 18
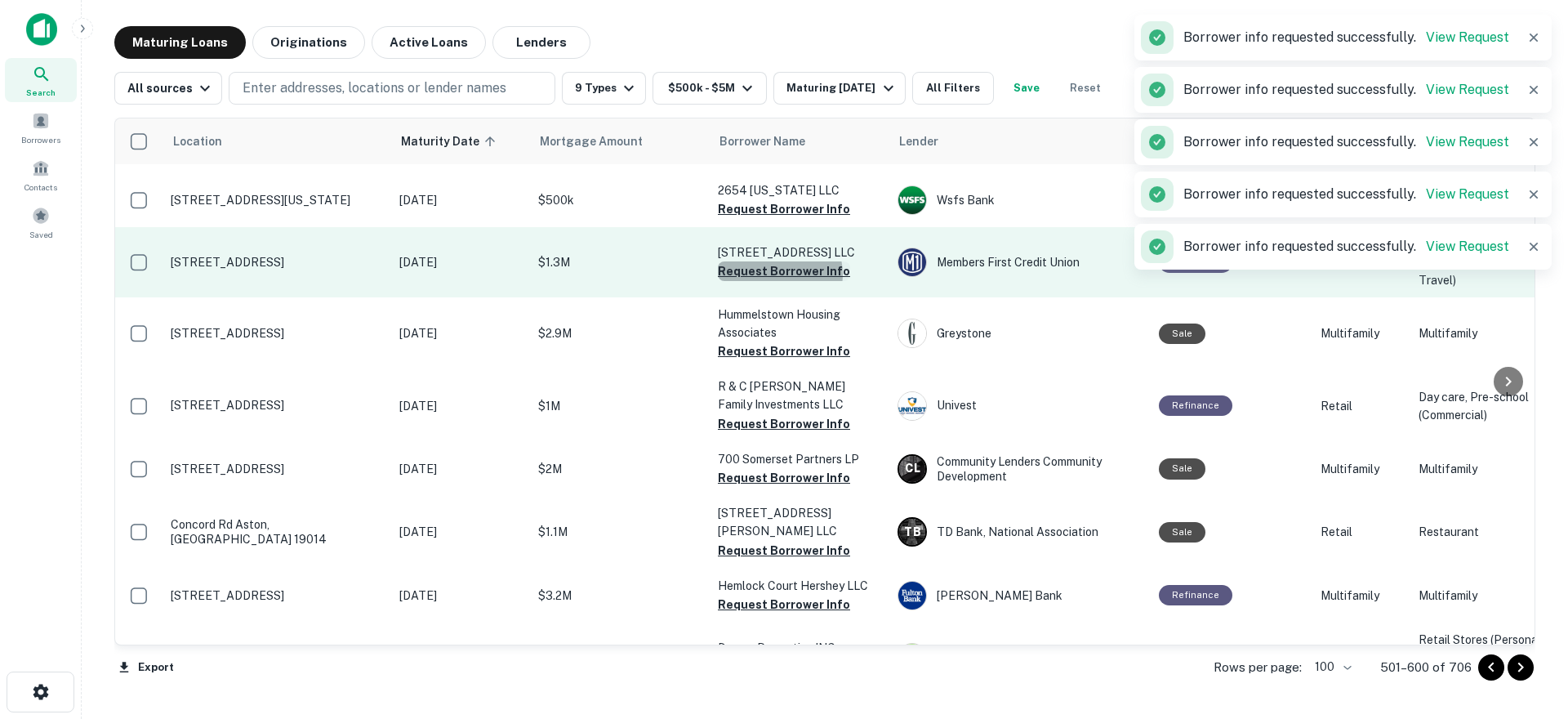
click at [777, 281] on button "Request Borrower Info" at bounding box center [784, 271] width 132 height 19
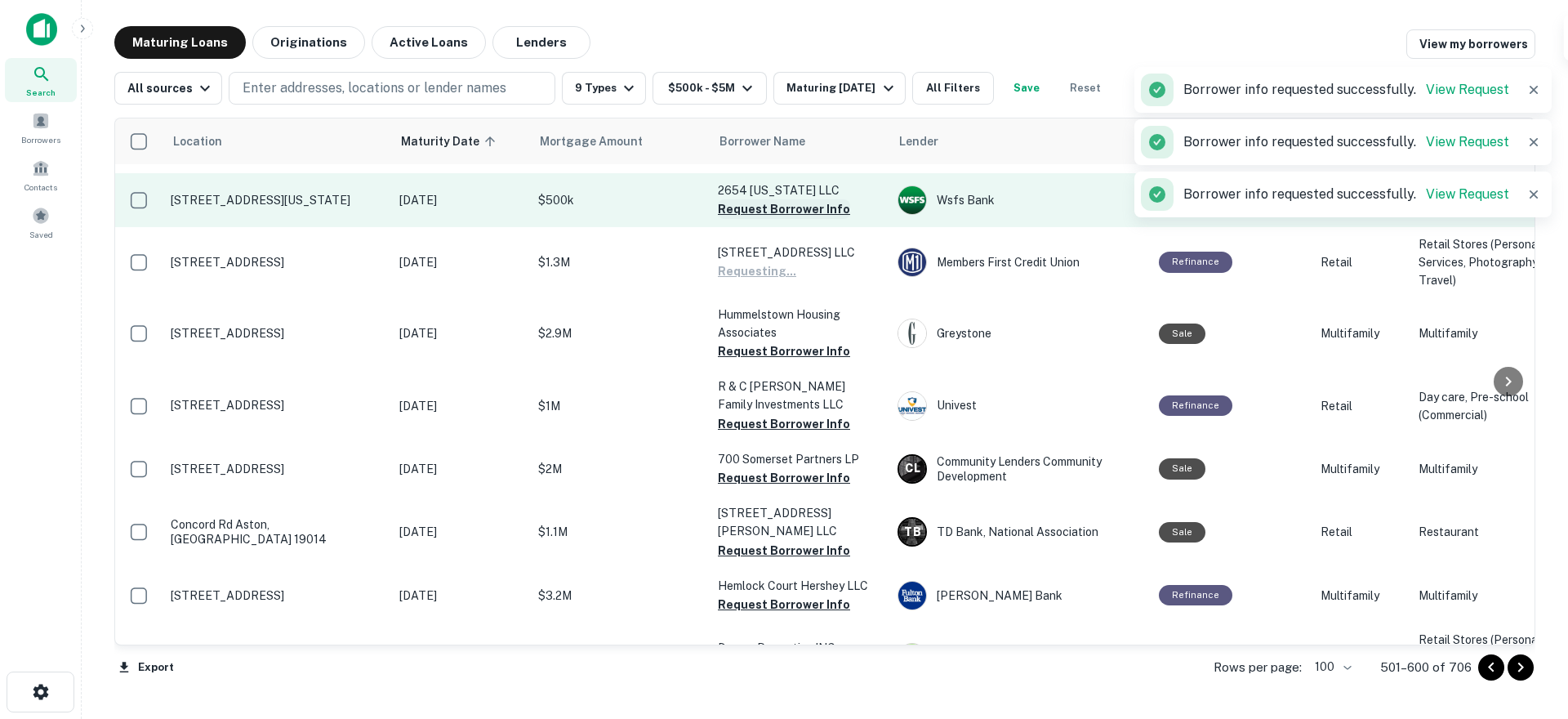
click at [784, 219] on button "Request Borrower Info" at bounding box center [784, 209] width 132 height 19
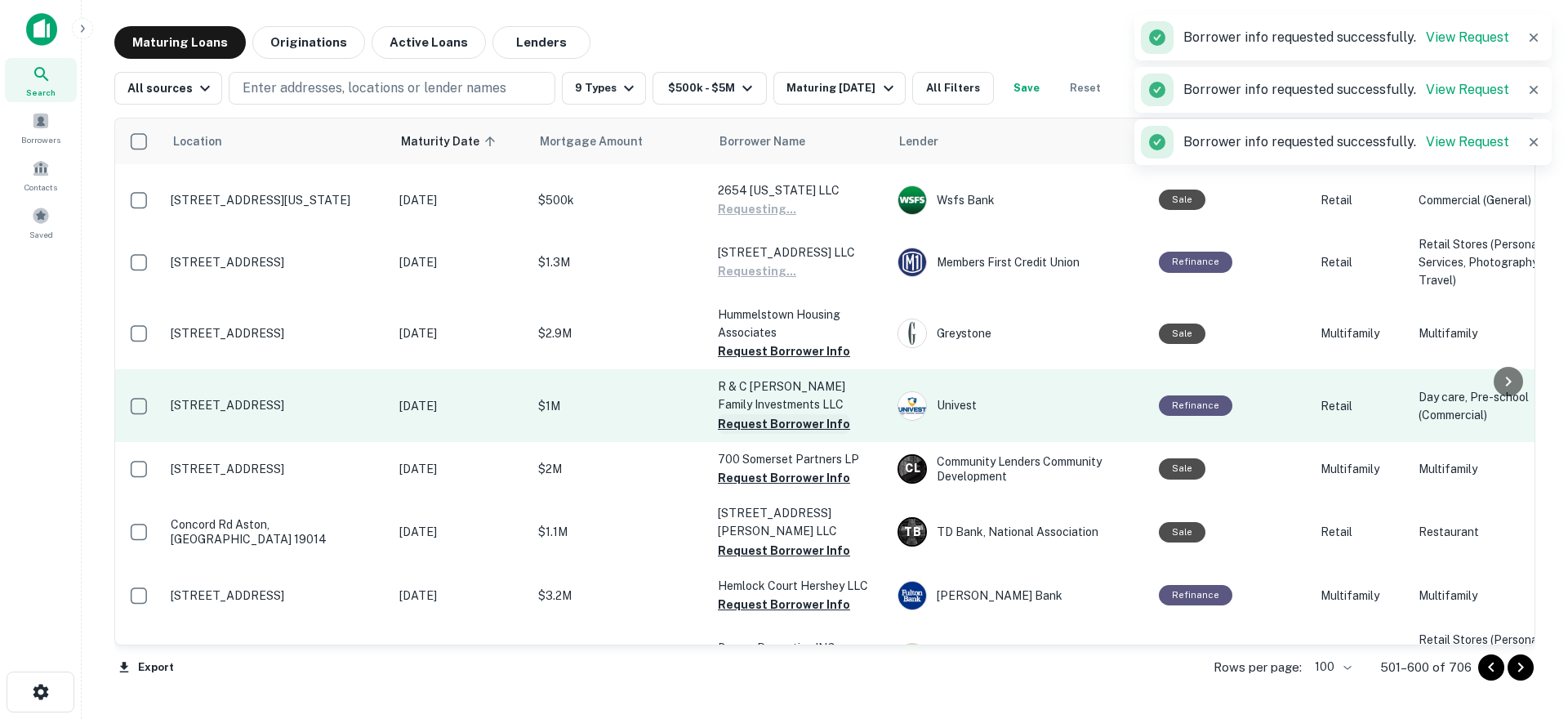
click at [766, 361] on button "Request Borrower Info" at bounding box center [784, 351] width 132 height 19
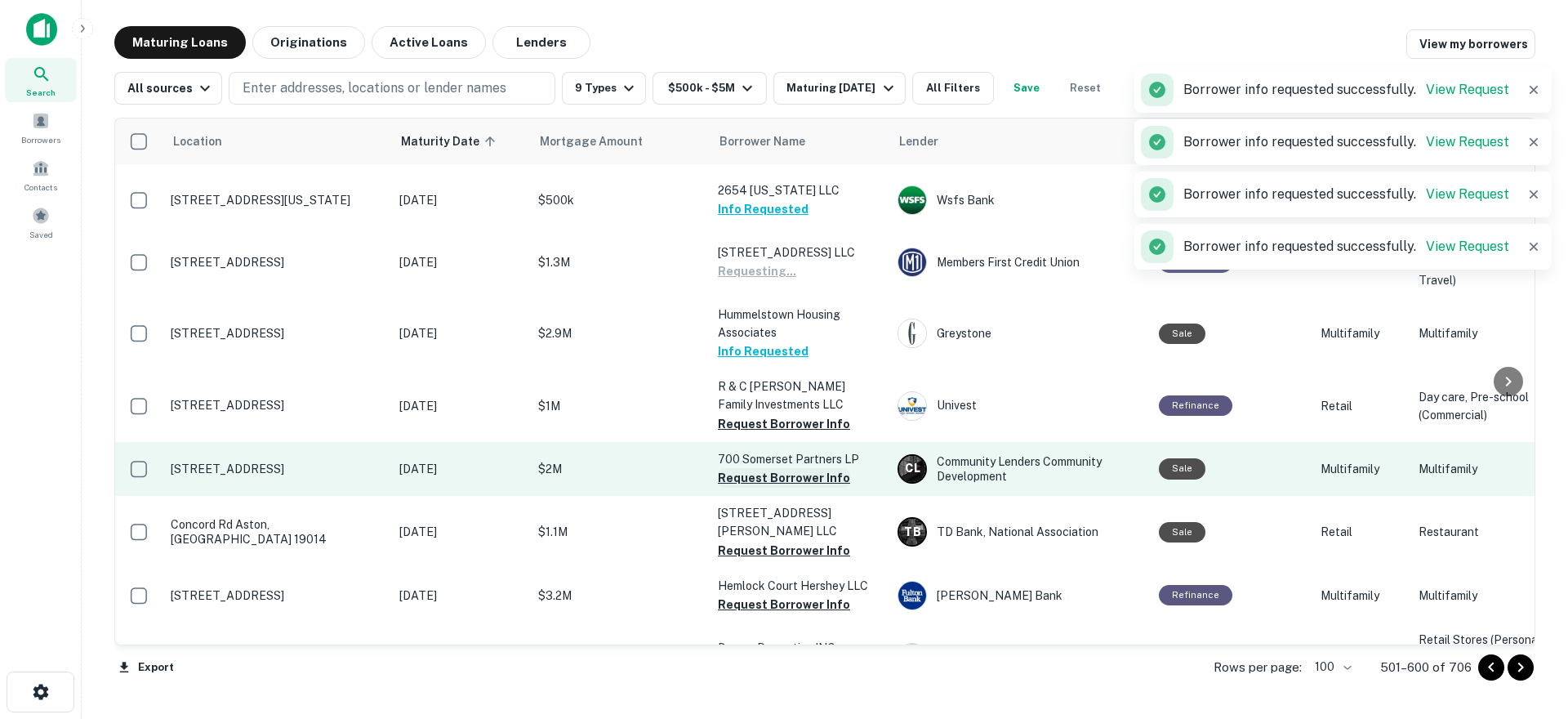
click at [773, 434] on button "Request Borrower Info" at bounding box center [784, 423] width 132 height 19
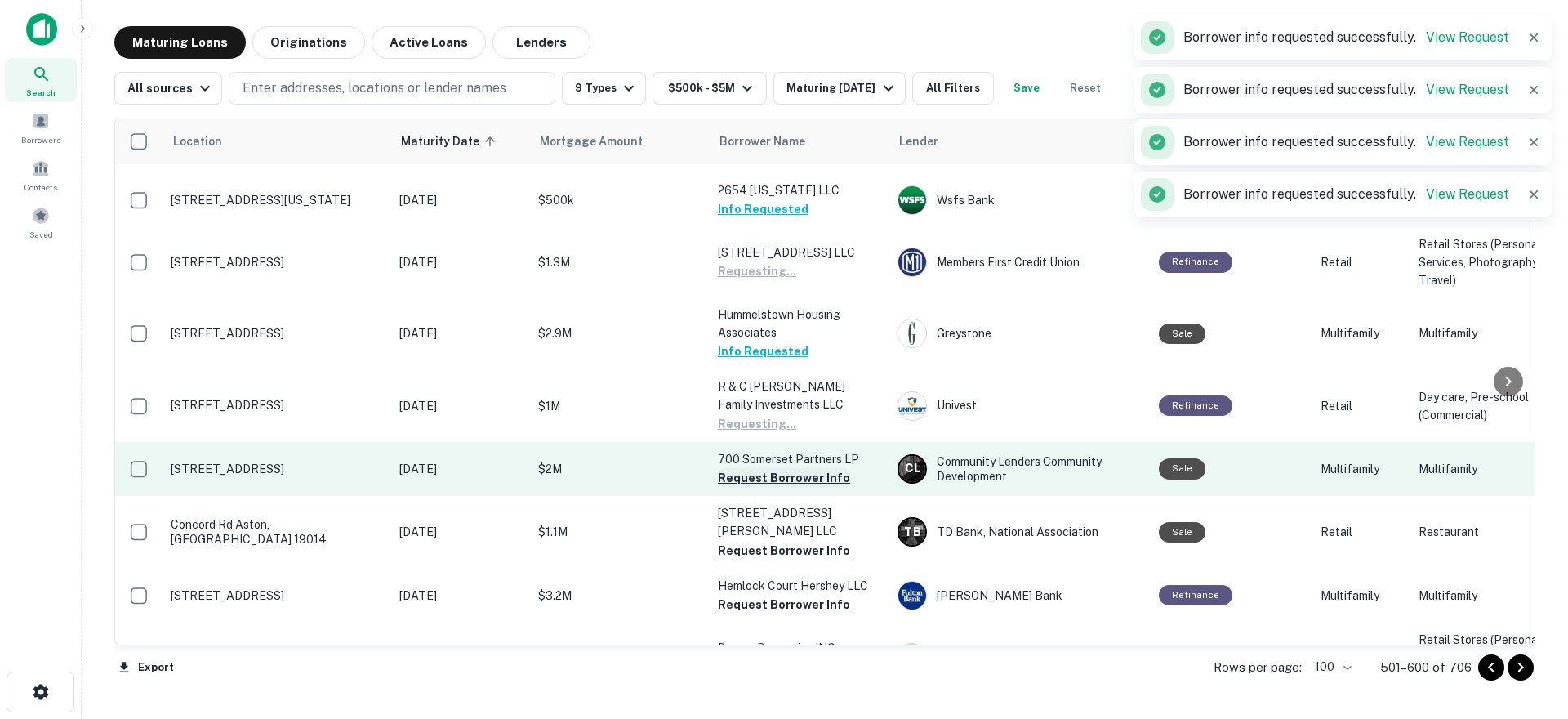
click at [763, 488] on button "Request Borrower Info" at bounding box center [784, 477] width 132 height 19
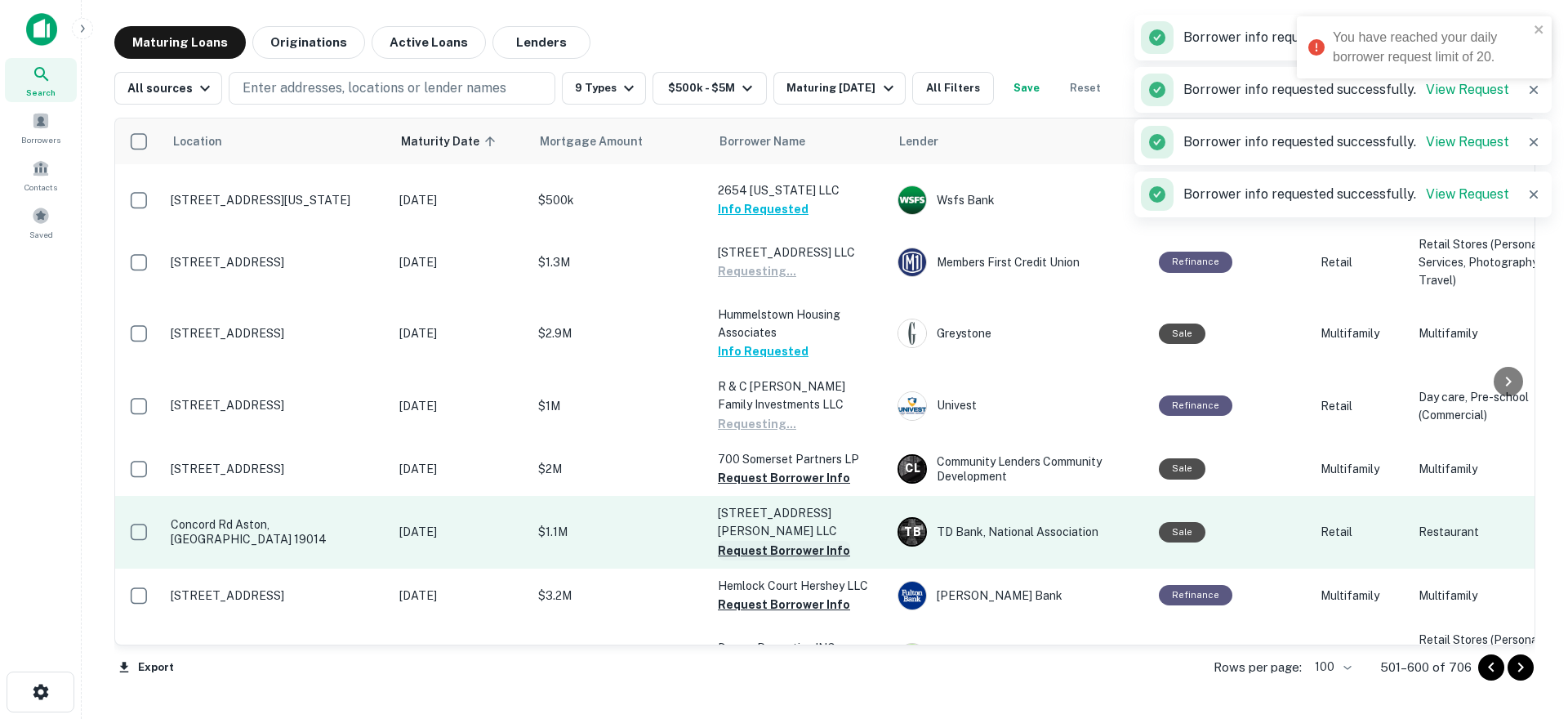
click at [773, 561] on button "Request Borrower Info" at bounding box center [784, 550] width 132 height 19
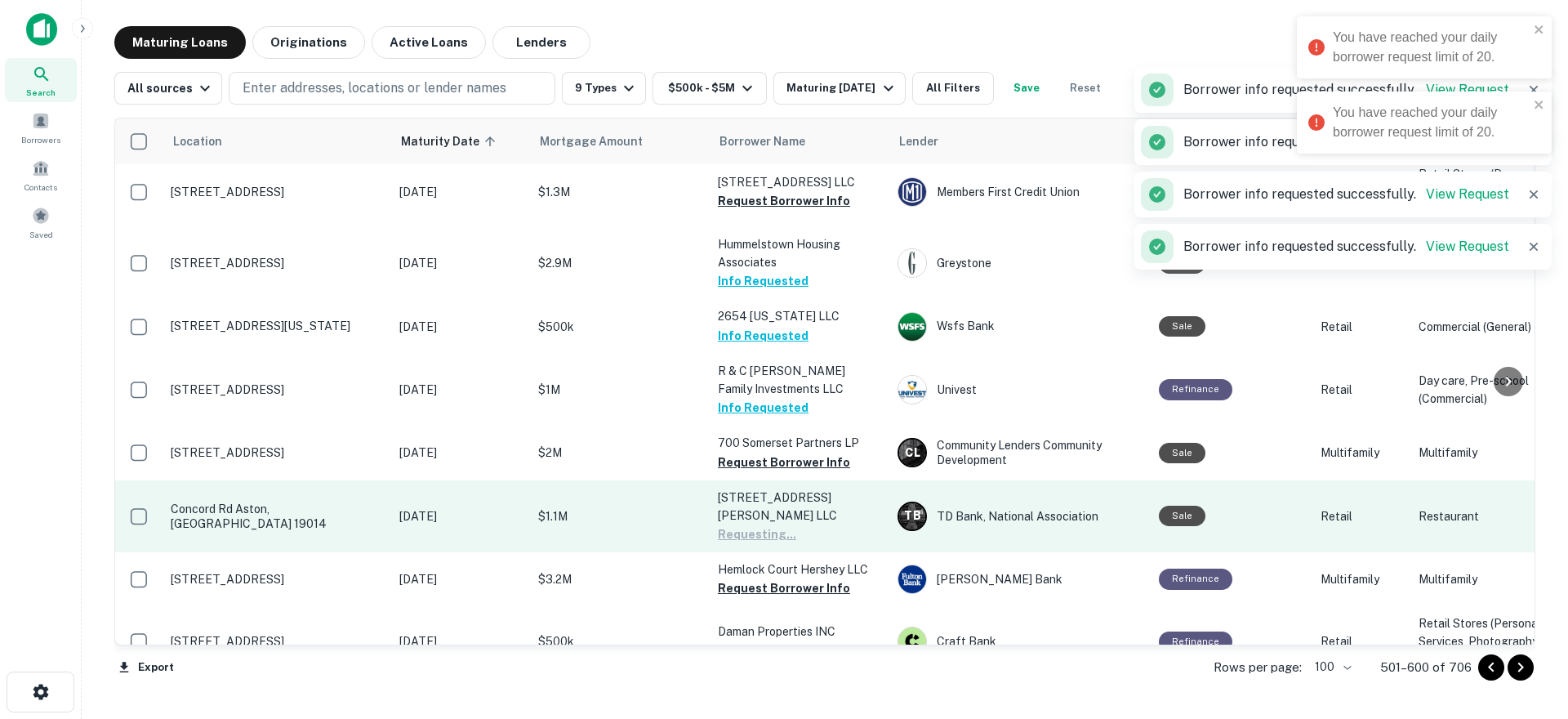
scroll to position [1562, 0]
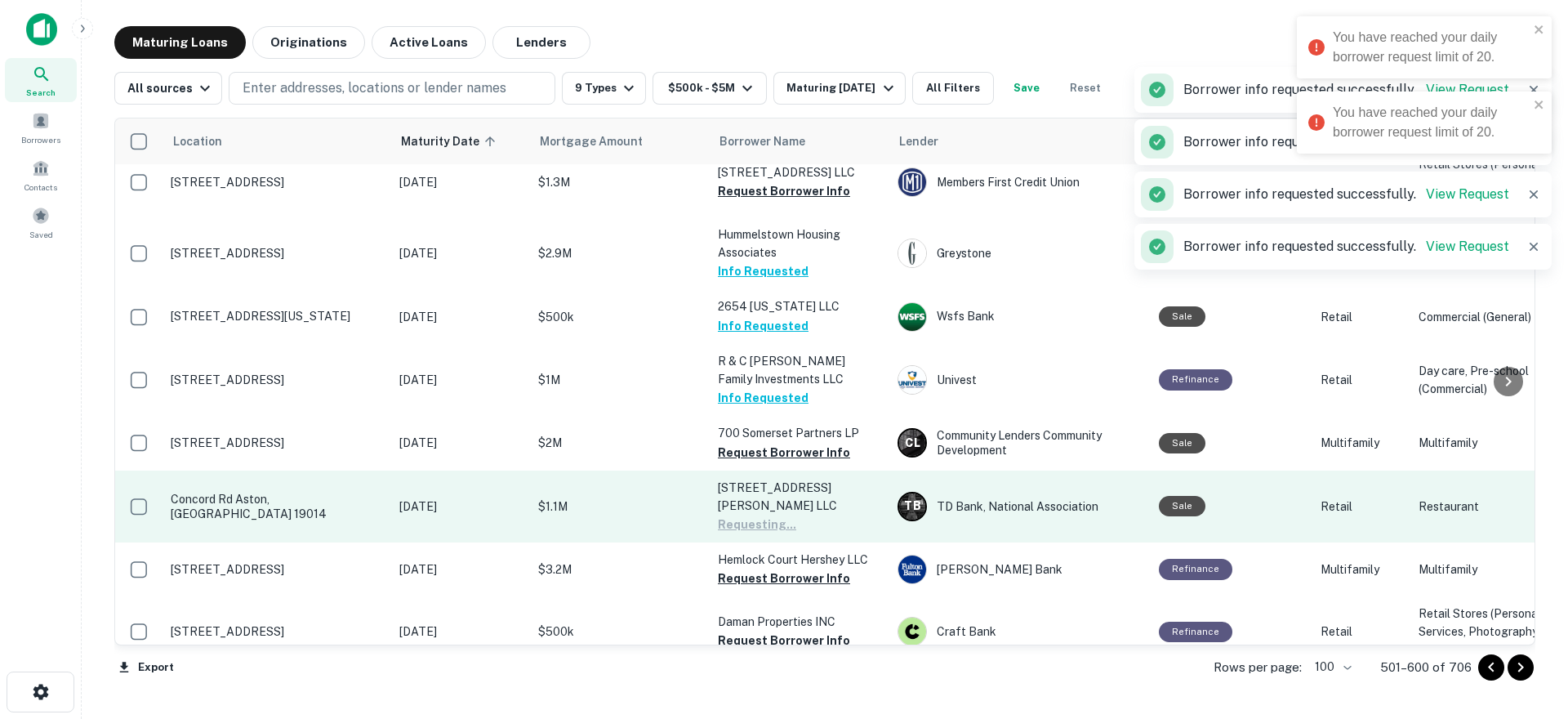
click at [760, 261] on p "Hummelstown Housing Associates" at bounding box center [800, 244] width 163 height 36
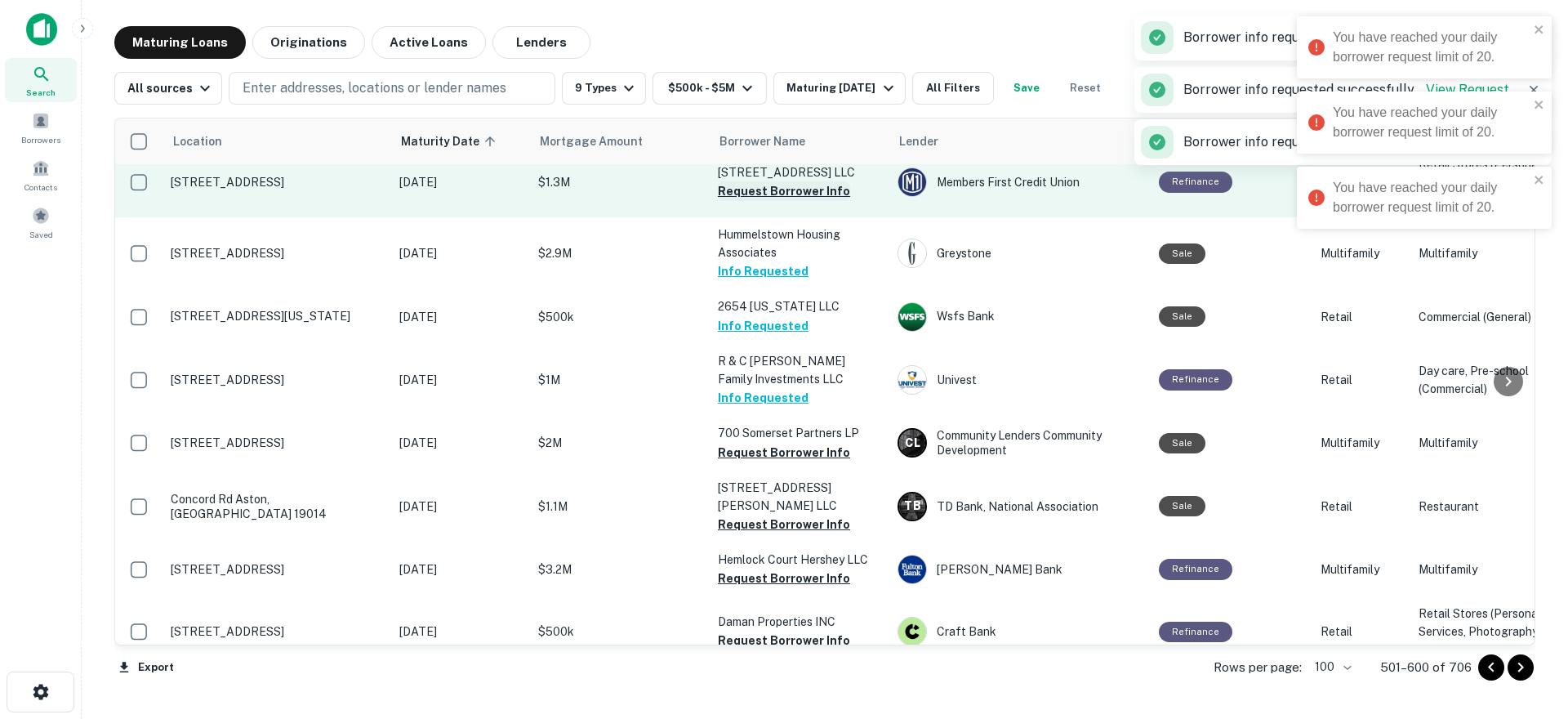
click at [758, 201] on button "Request Borrower Info" at bounding box center [784, 190] width 132 height 19
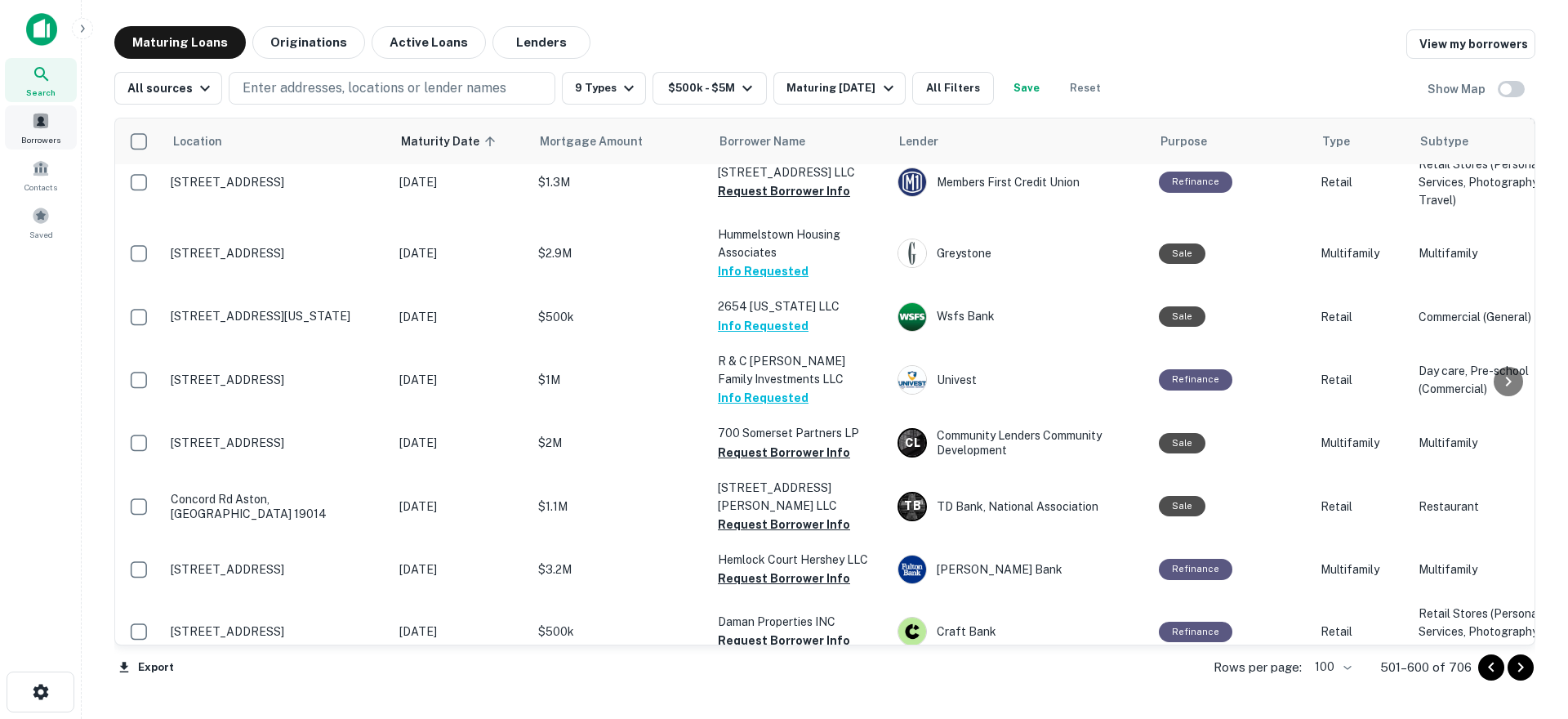
click at [39, 123] on span at bounding box center [40, 121] width 18 height 18
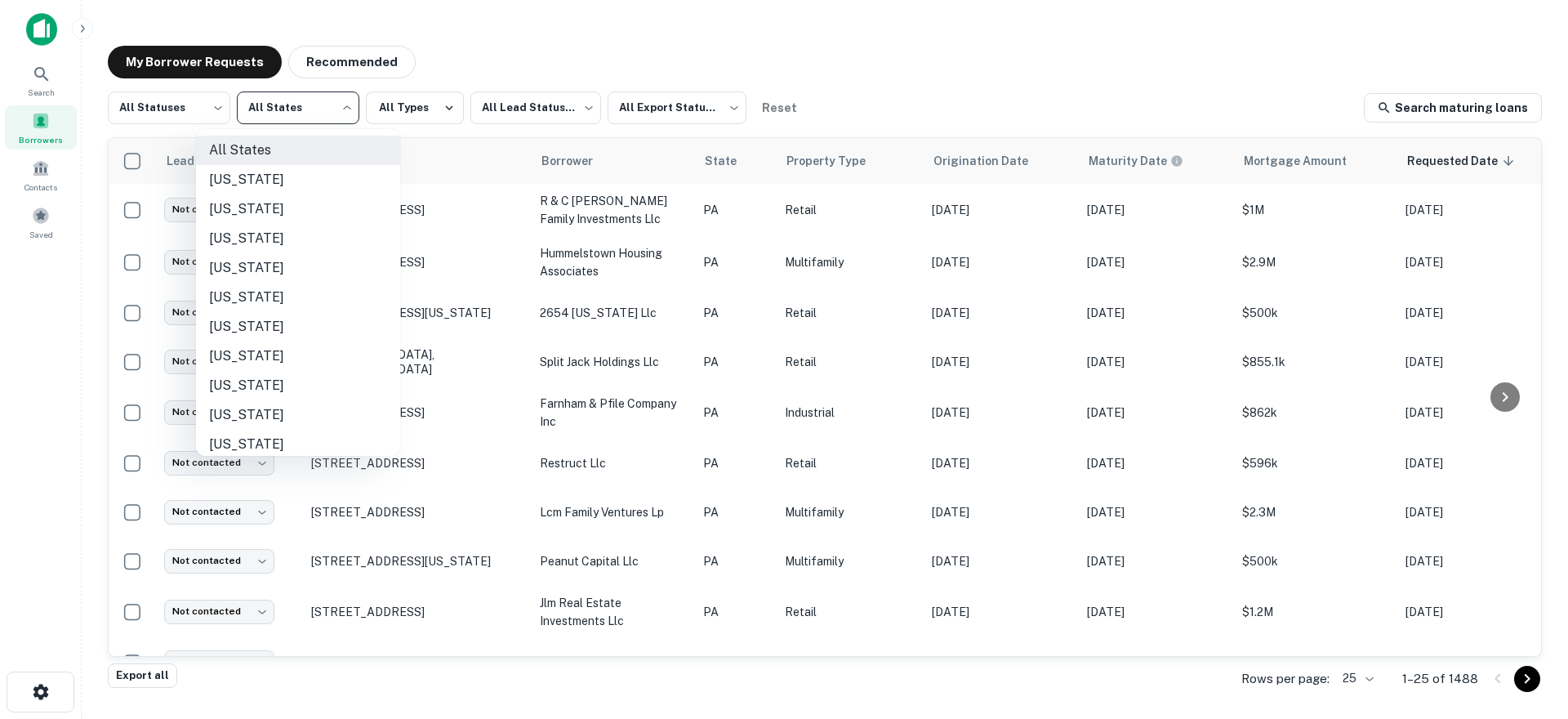
click at [292, 107] on body "Search Borrowers Contacts Saved My Borrower Requests Recommended All Statuses *…" at bounding box center [784, 359] width 1568 height 719
click at [408, 102] on div at bounding box center [784, 359] width 1568 height 719
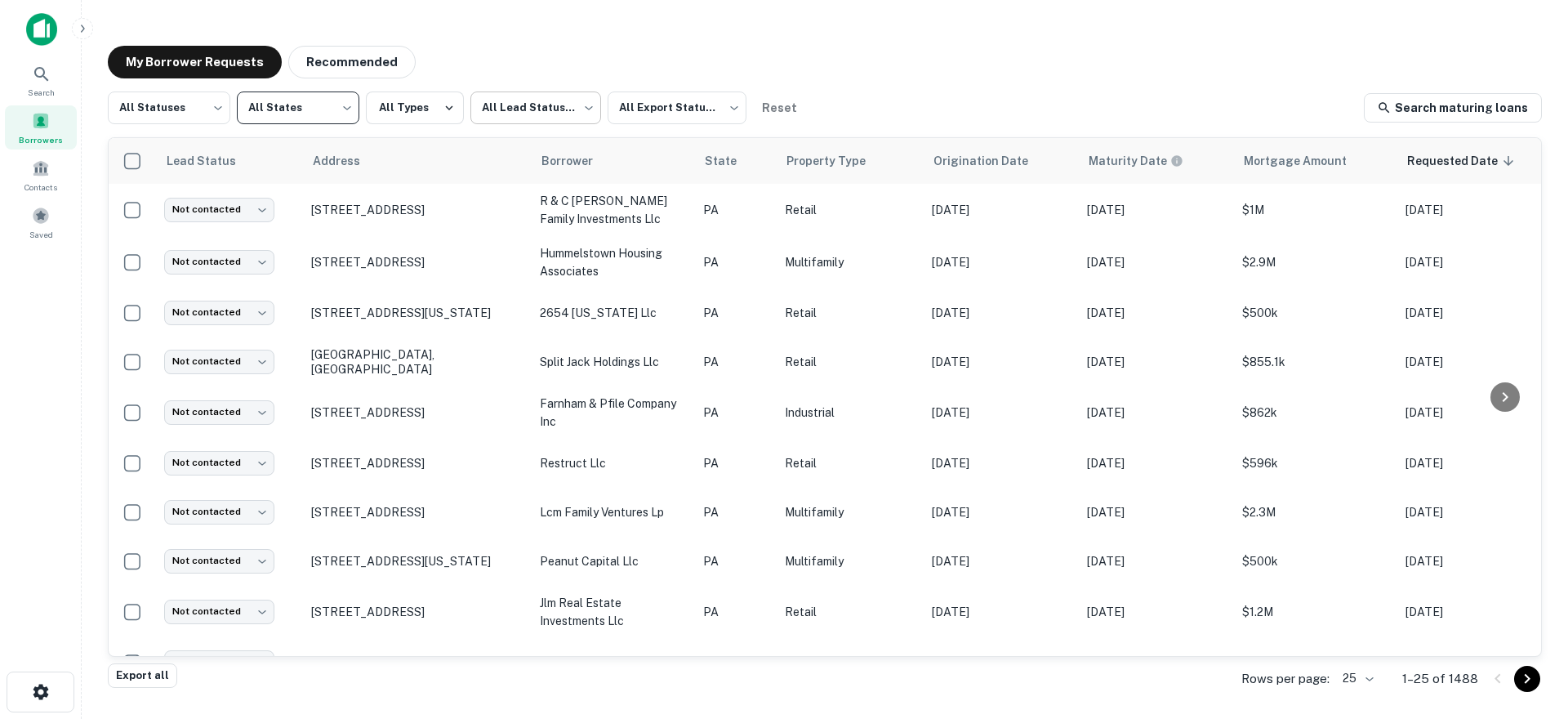
click at [520, 111] on body "Search Borrowers Contacts Saved My Borrower Requests Recommended All Statuses *…" at bounding box center [784, 359] width 1568 height 719
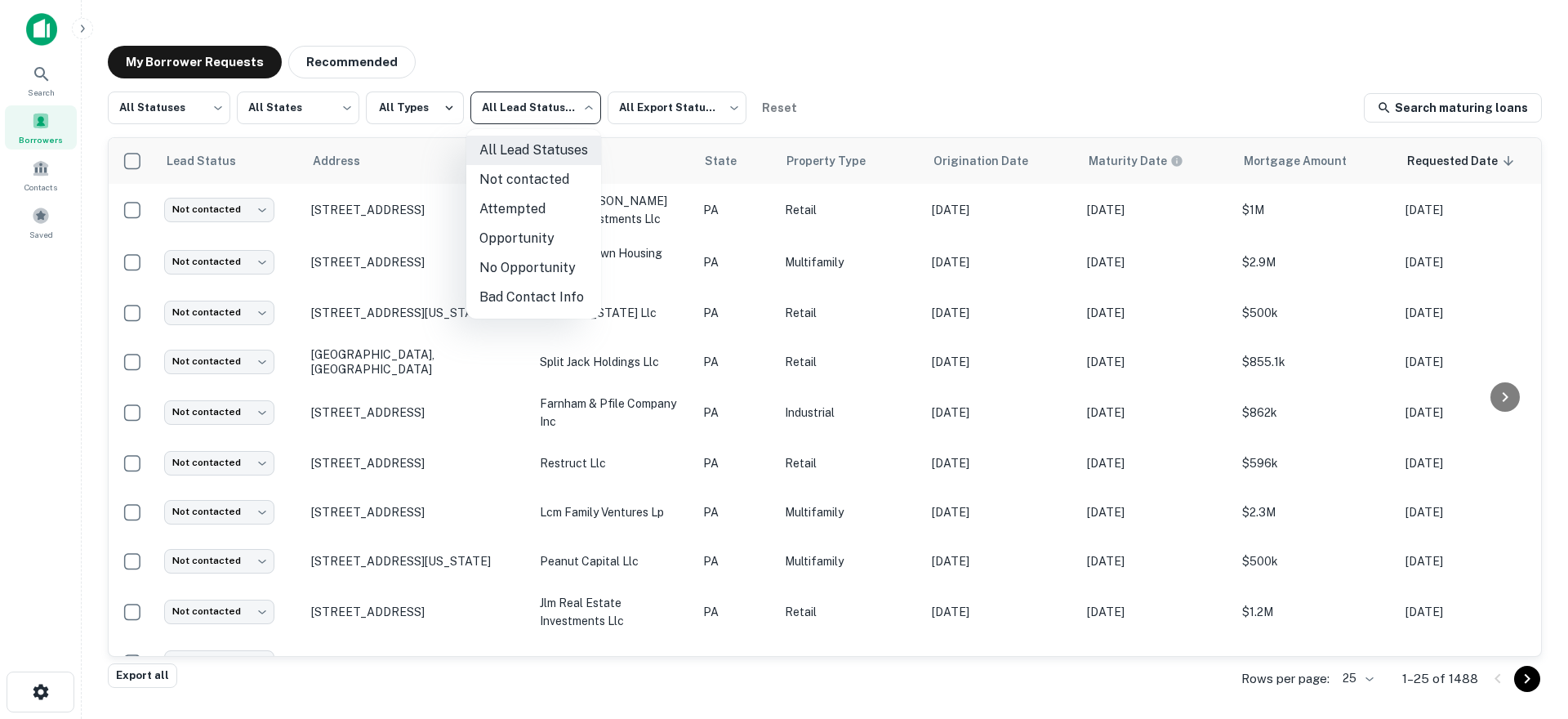
click at [171, 115] on div at bounding box center [784, 359] width 1568 height 719
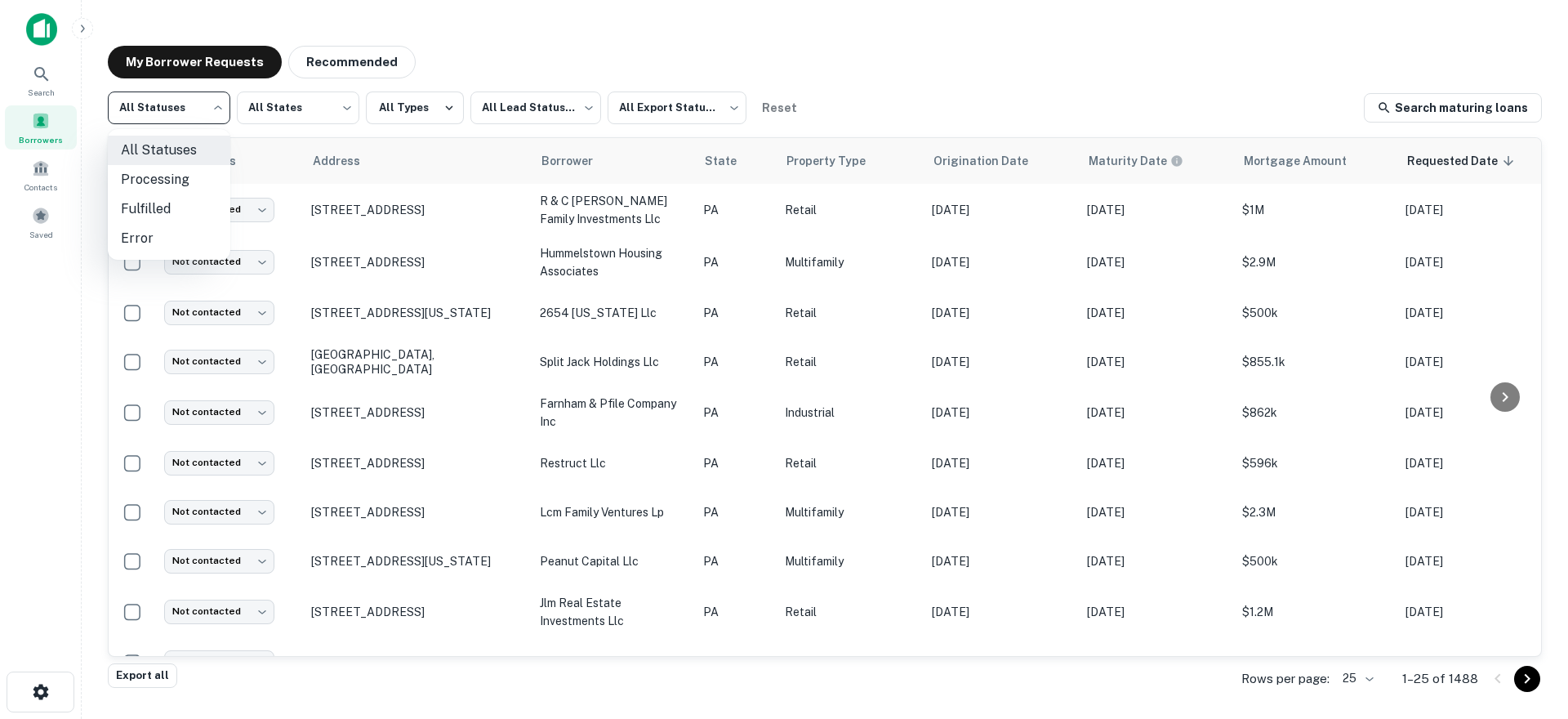
click at [185, 105] on body "Search Borrowers Contacts Saved My Borrower Requests Recommended All Statuses *…" at bounding box center [784, 359] width 1568 height 719
click at [162, 215] on li "Fulfilled" at bounding box center [169, 209] width 122 height 30
type input "*********"
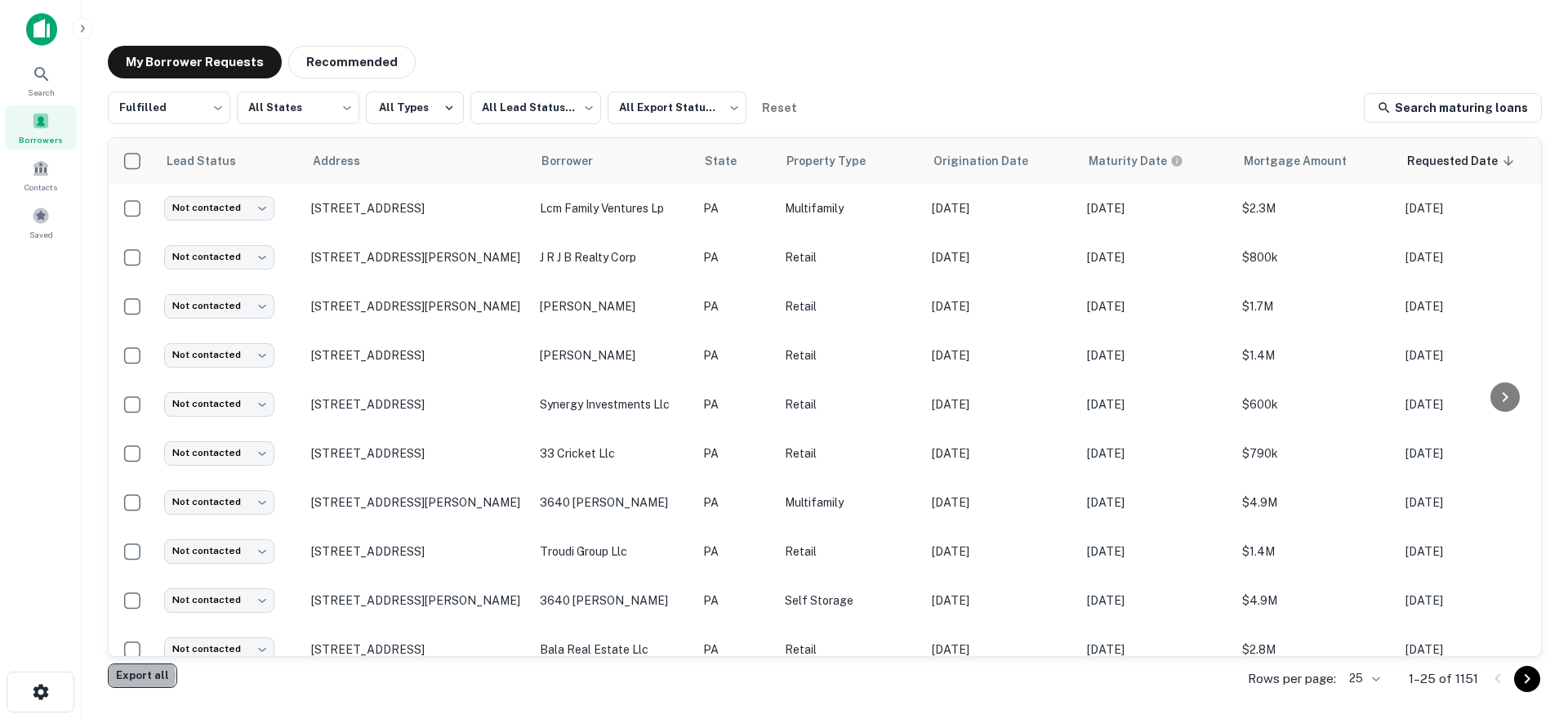
click at [135, 676] on button "Export all" at bounding box center [142, 675] width 69 height 24
